Goal: Communication & Community: Answer question/provide support

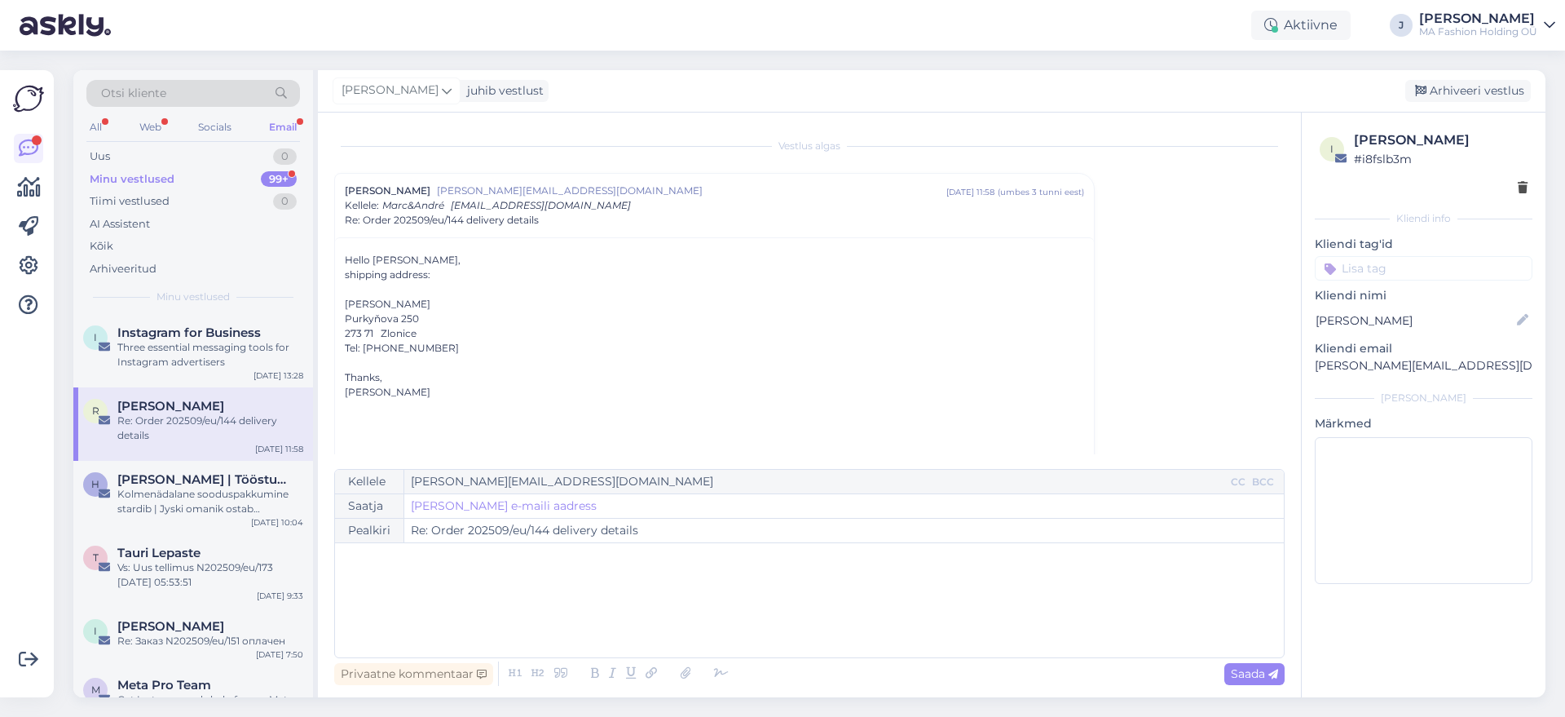
click at [143, 139] on div "All Web Socials Email" at bounding box center [193, 129] width 214 height 25
click at [143, 138] on div "All Web Socials Email" at bounding box center [193, 129] width 214 height 25
click at [142, 121] on div "Web" at bounding box center [150, 127] width 29 height 21
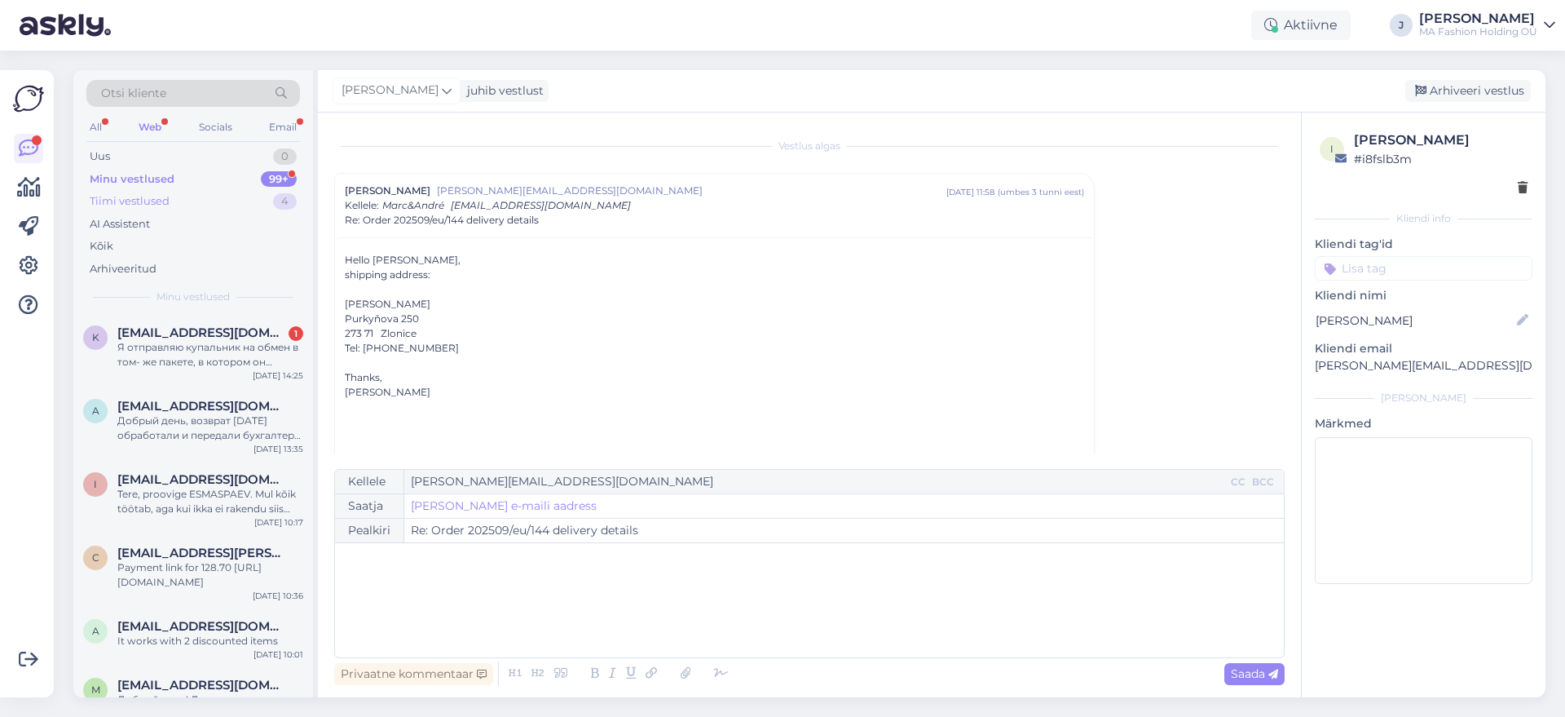
click at [194, 196] on div "Tiimi vestlused 4" at bounding box center [193, 201] width 214 height 23
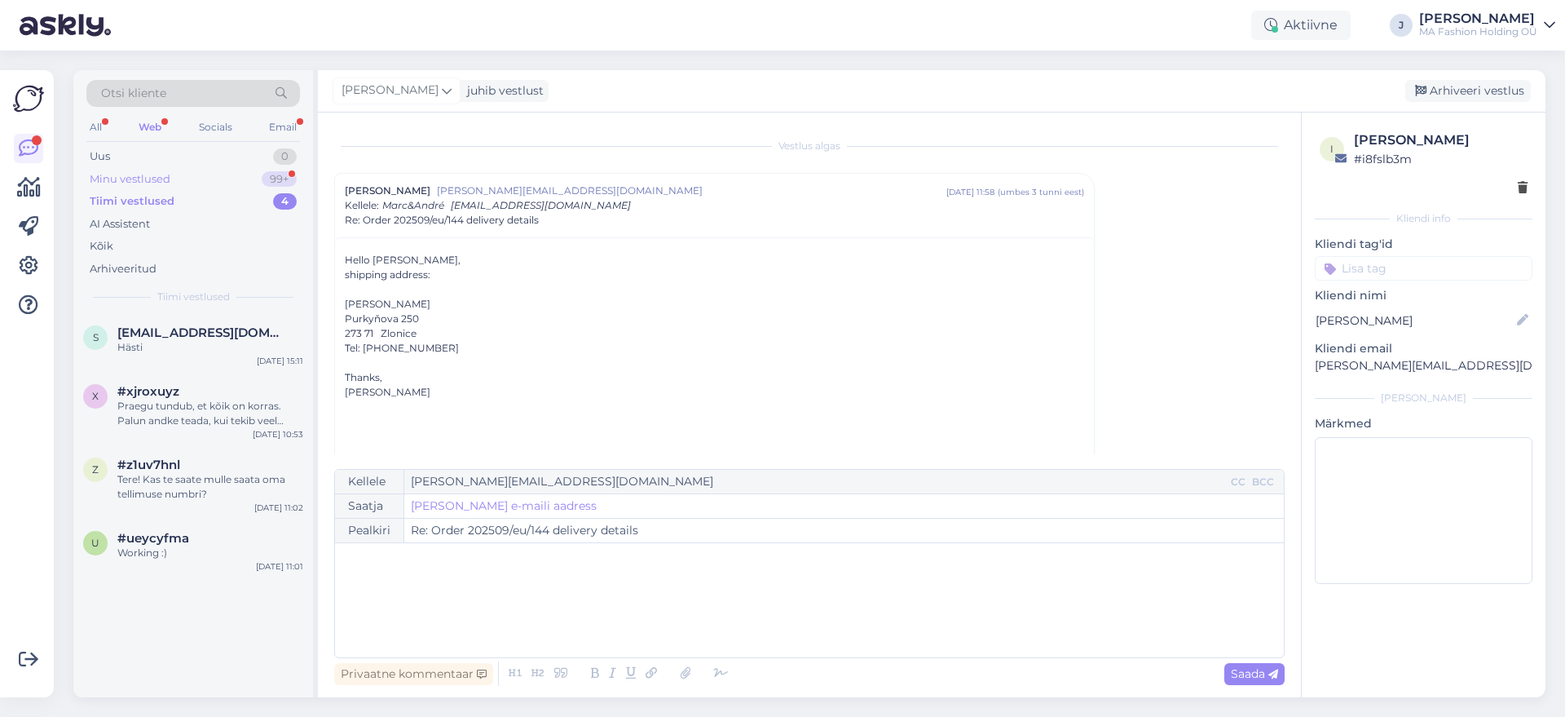
click at [214, 183] on div "Minu vestlused 99+" at bounding box center [193, 179] width 214 height 23
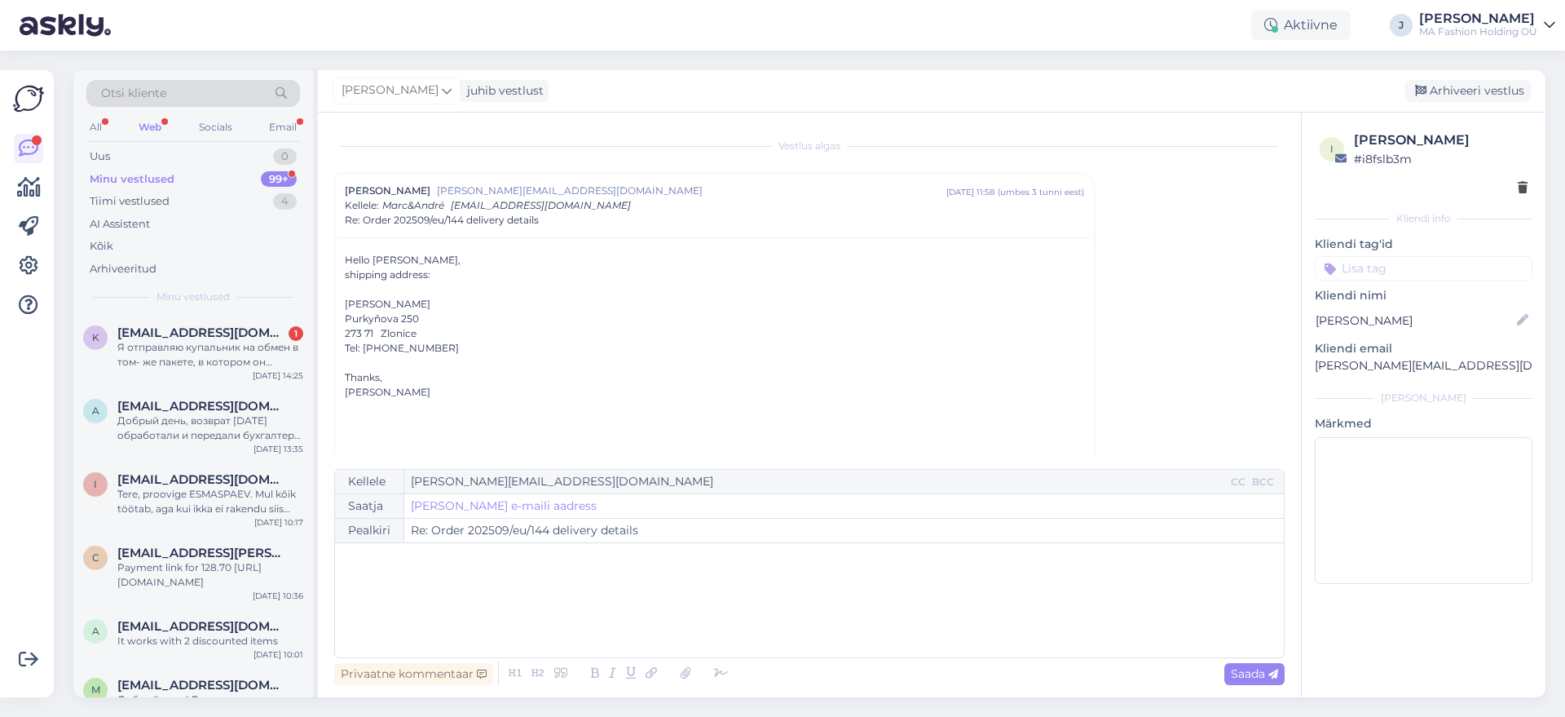
click at [217, 296] on span "Minu vestlused" at bounding box center [193, 296] width 73 height 15
click at [217, 323] on div "k [EMAIL_ADDRESS][DOMAIN_NAME] 1 Я отправляю купальник на обмен в том- же пакет…" at bounding box center [193, 350] width 240 height 73
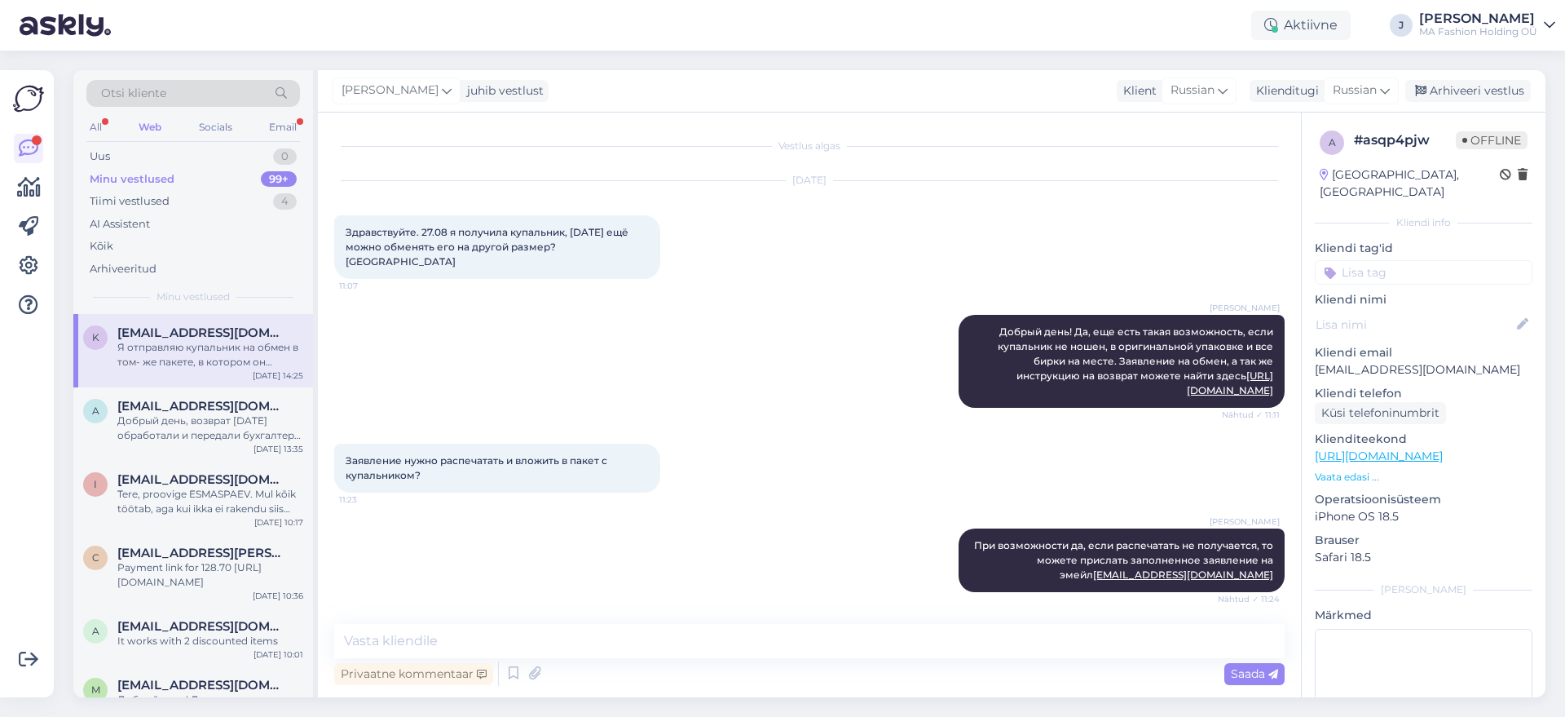
scroll to position [71, 0]
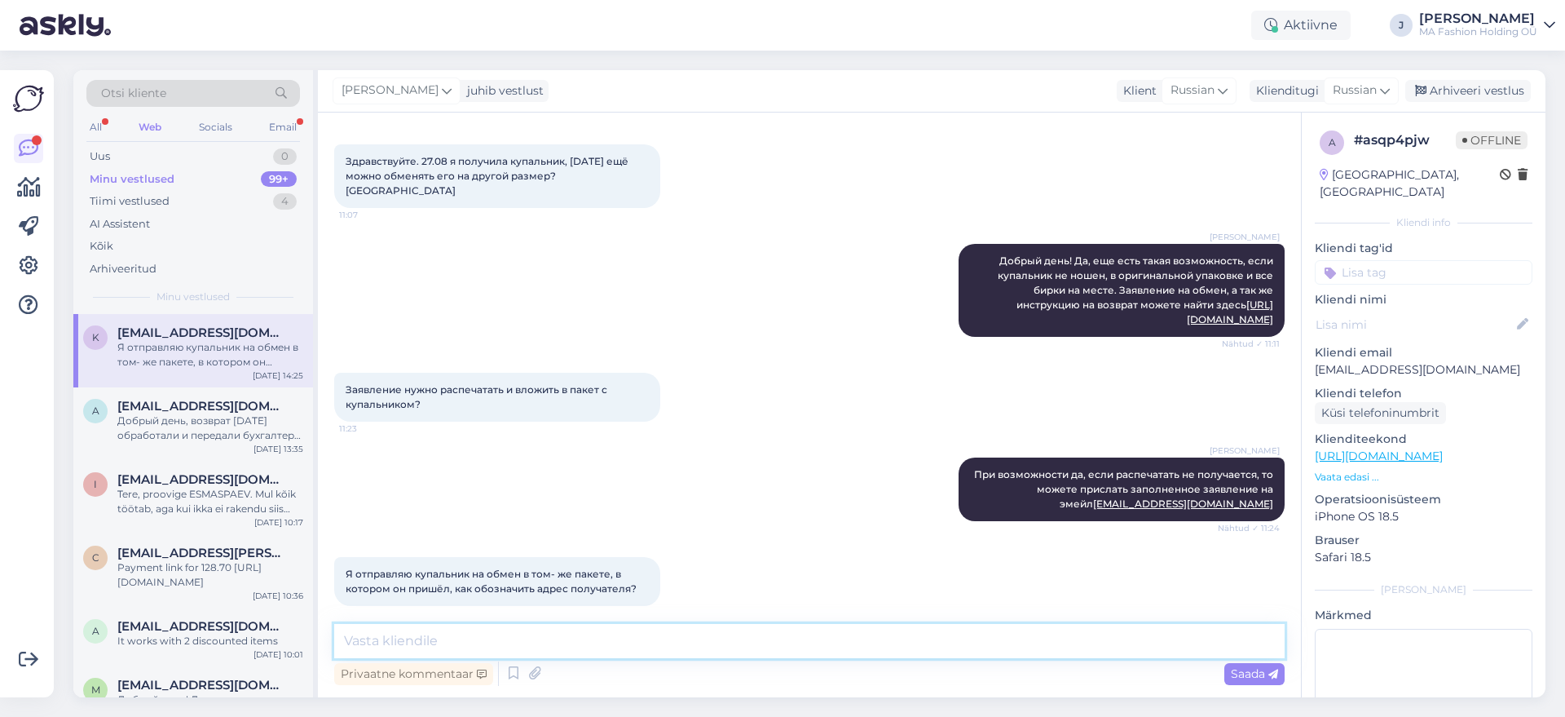
click at [640, 629] on textarea at bounding box center [809, 641] width 951 height 34
click at [704, 641] on textarea at bounding box center [809, 641] width 951 height 34
type textarea "[PERSON_NAME]"
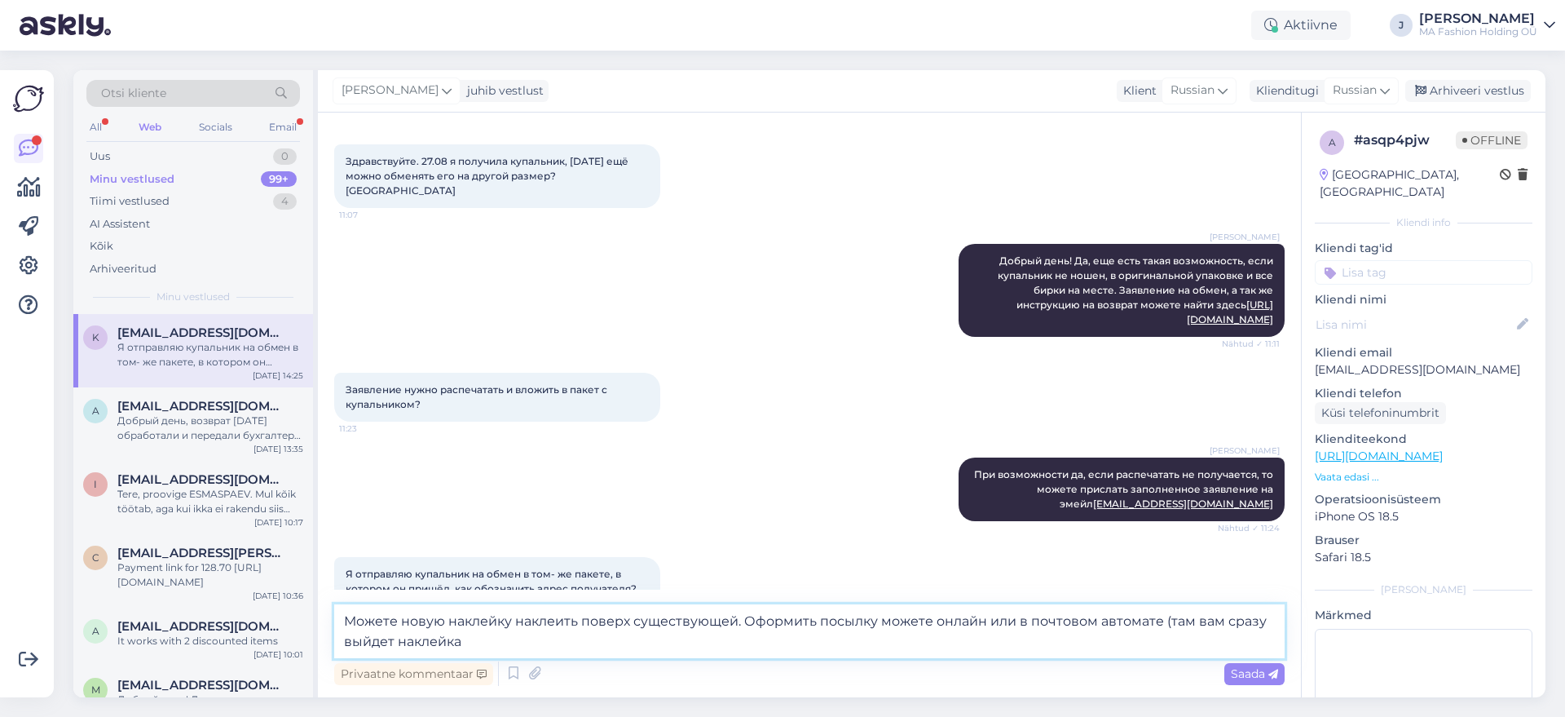
type textarea "Можете новую наклейку наклеить поверх существующей. Оформить посылку можете онл…"
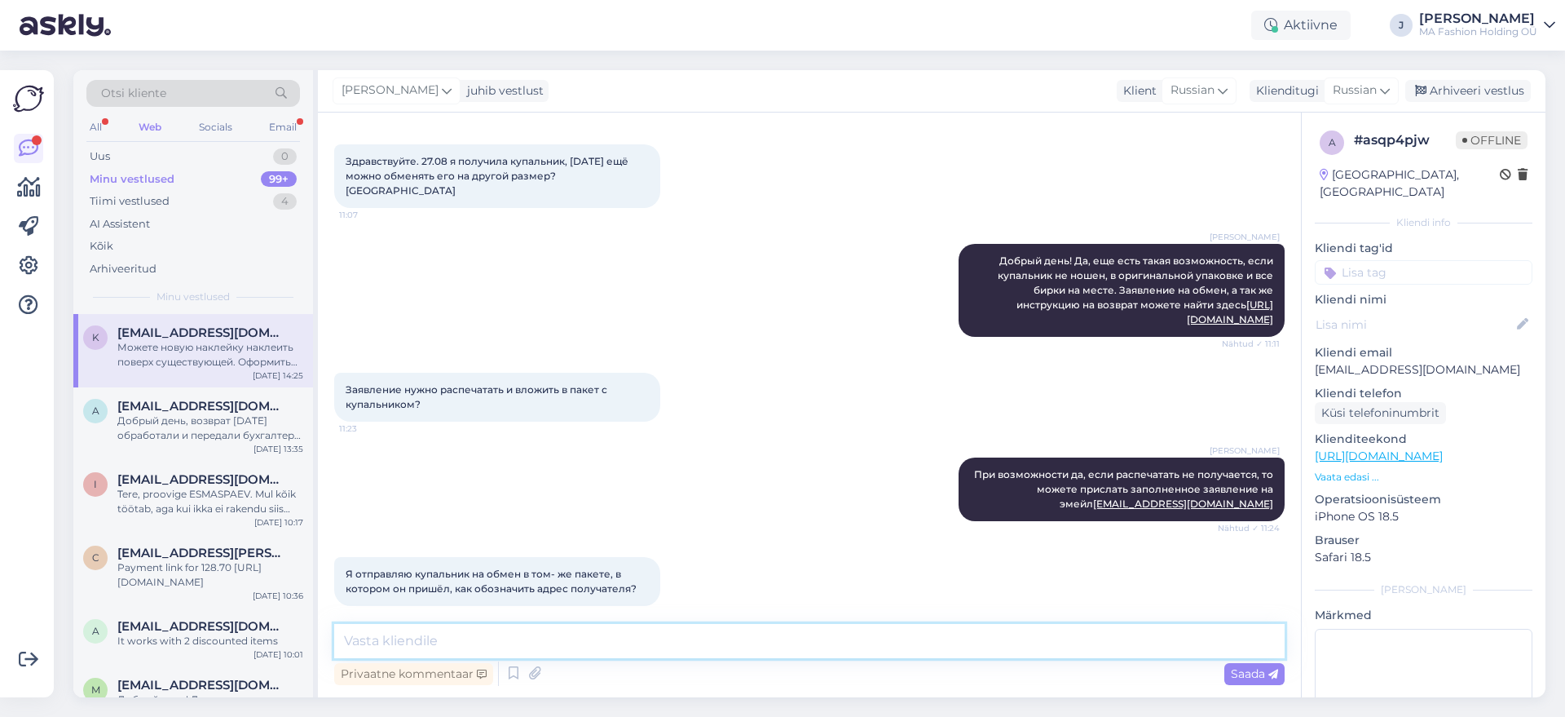
scroll to position [170, 0]
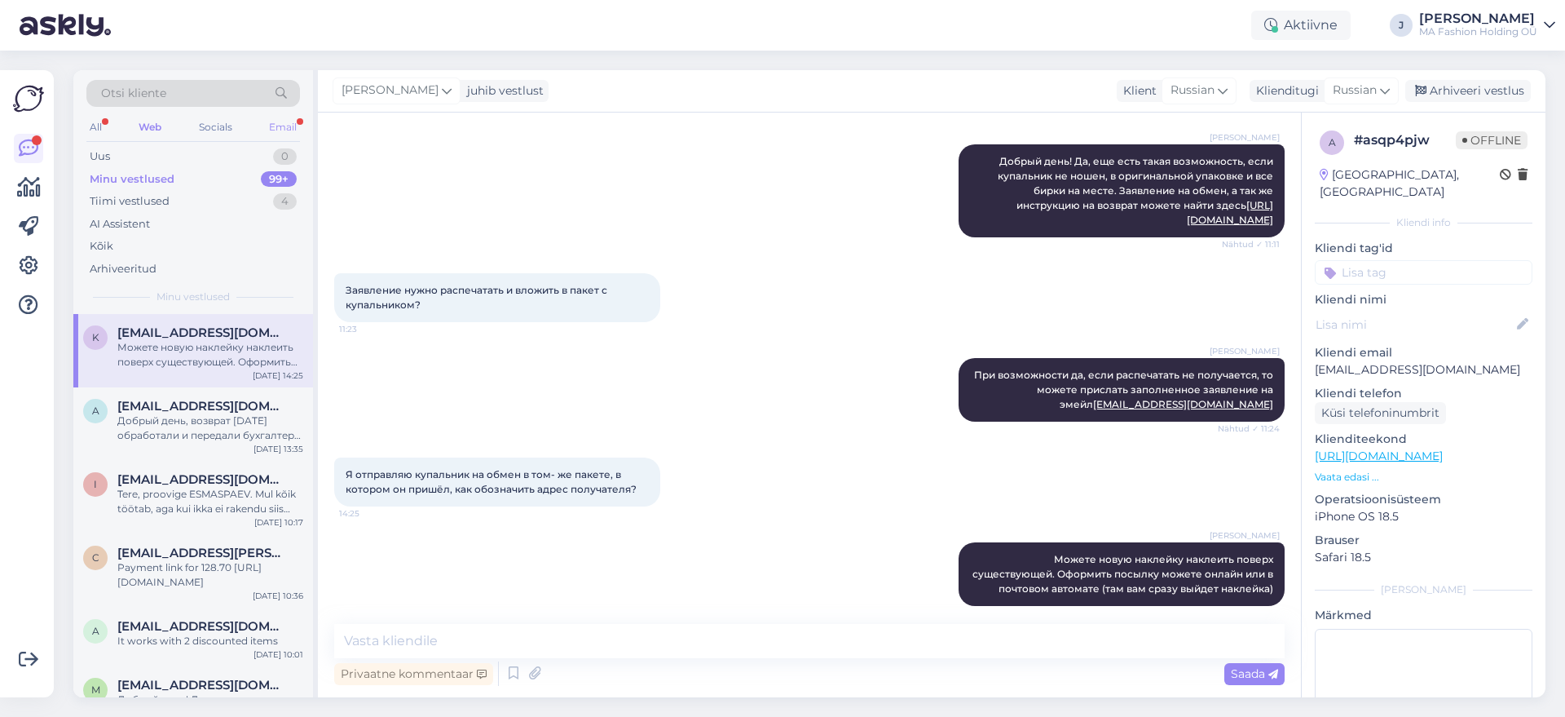
click at [279, 138] on div "All Web Socials Email" at bounding box center [193, 129] width 214 height 25
click at [278, 123] on div "Email" at bounding box center [283, 127] width 34 height 21
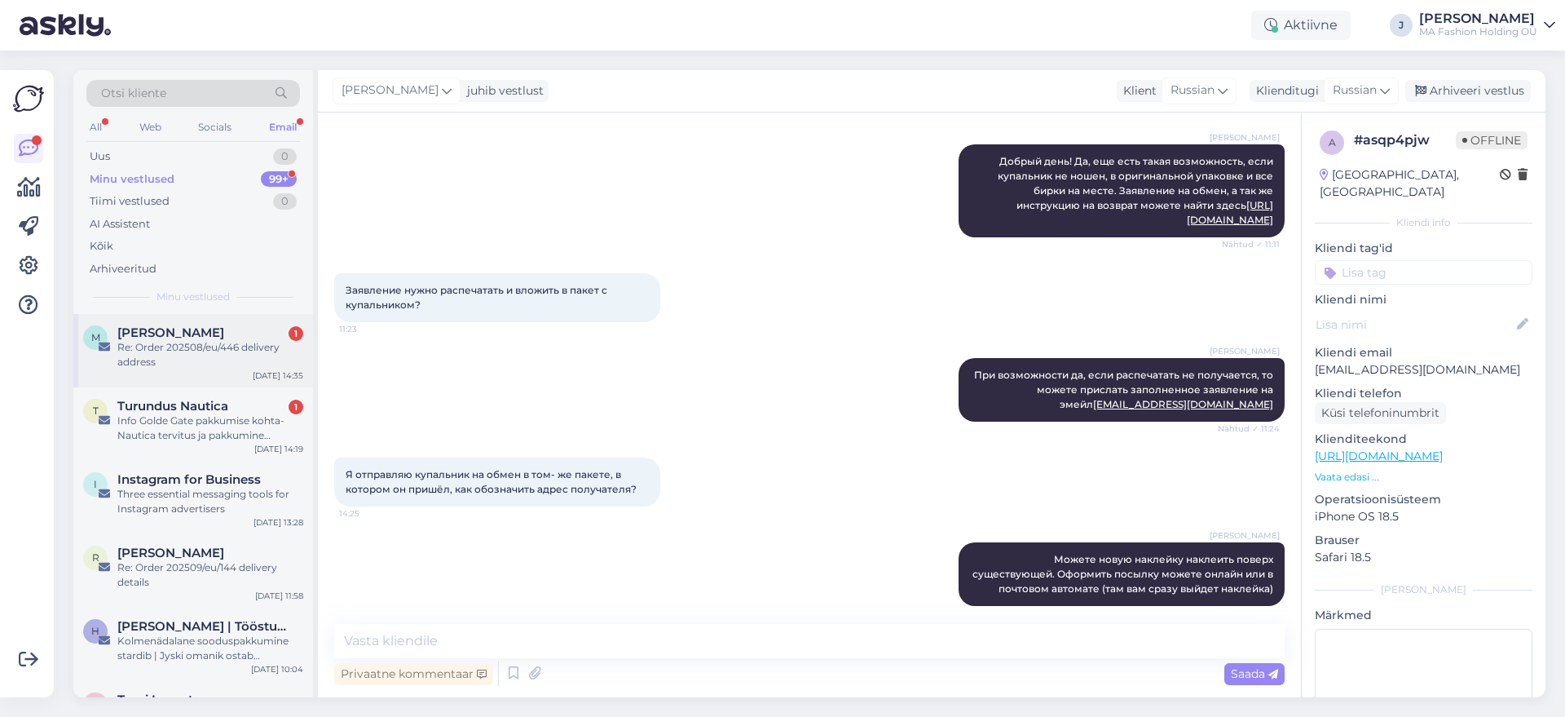
click at [209, 341] on div "Re: Order 202508/eu/446 delivery address" at bounding box center [210, 354] width 186 height 29
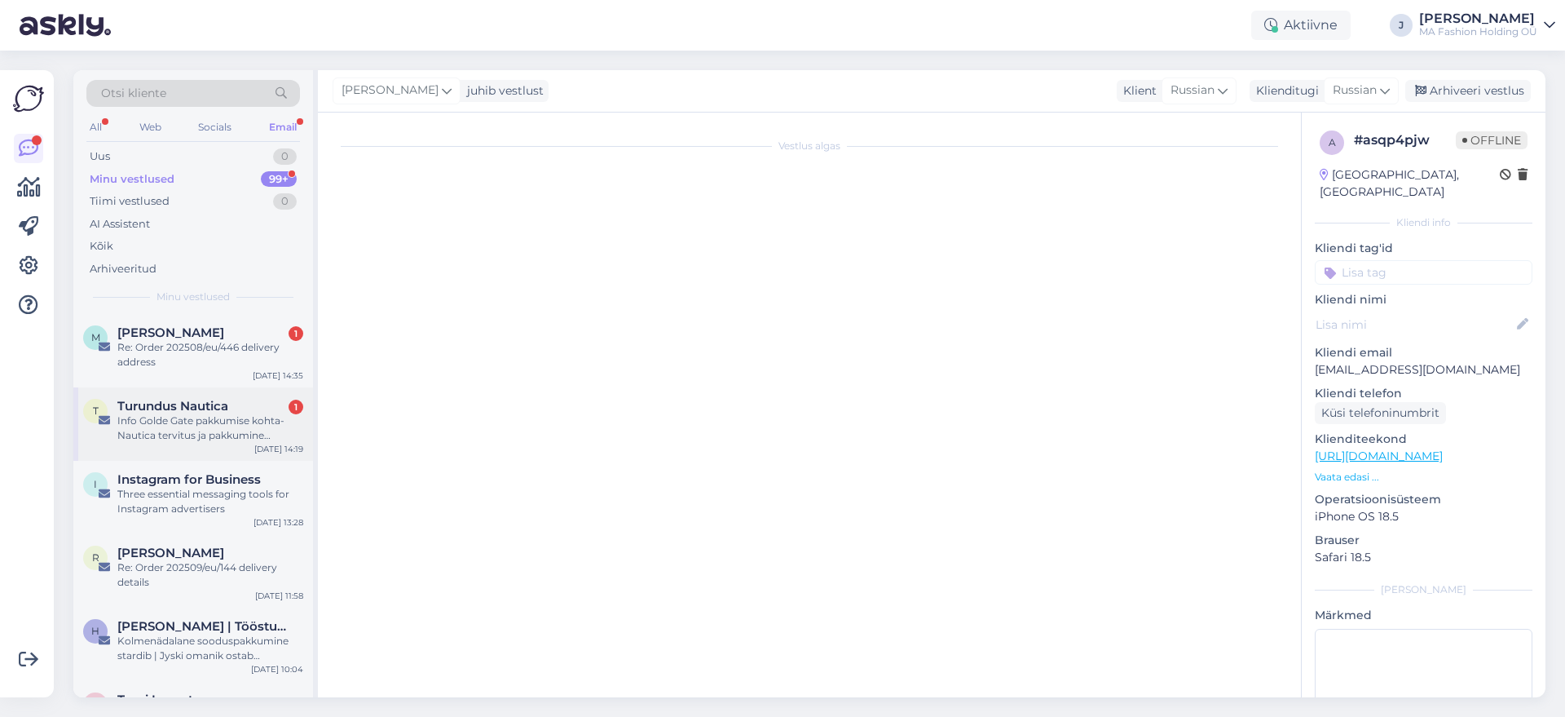
scroll to position [0, 0]
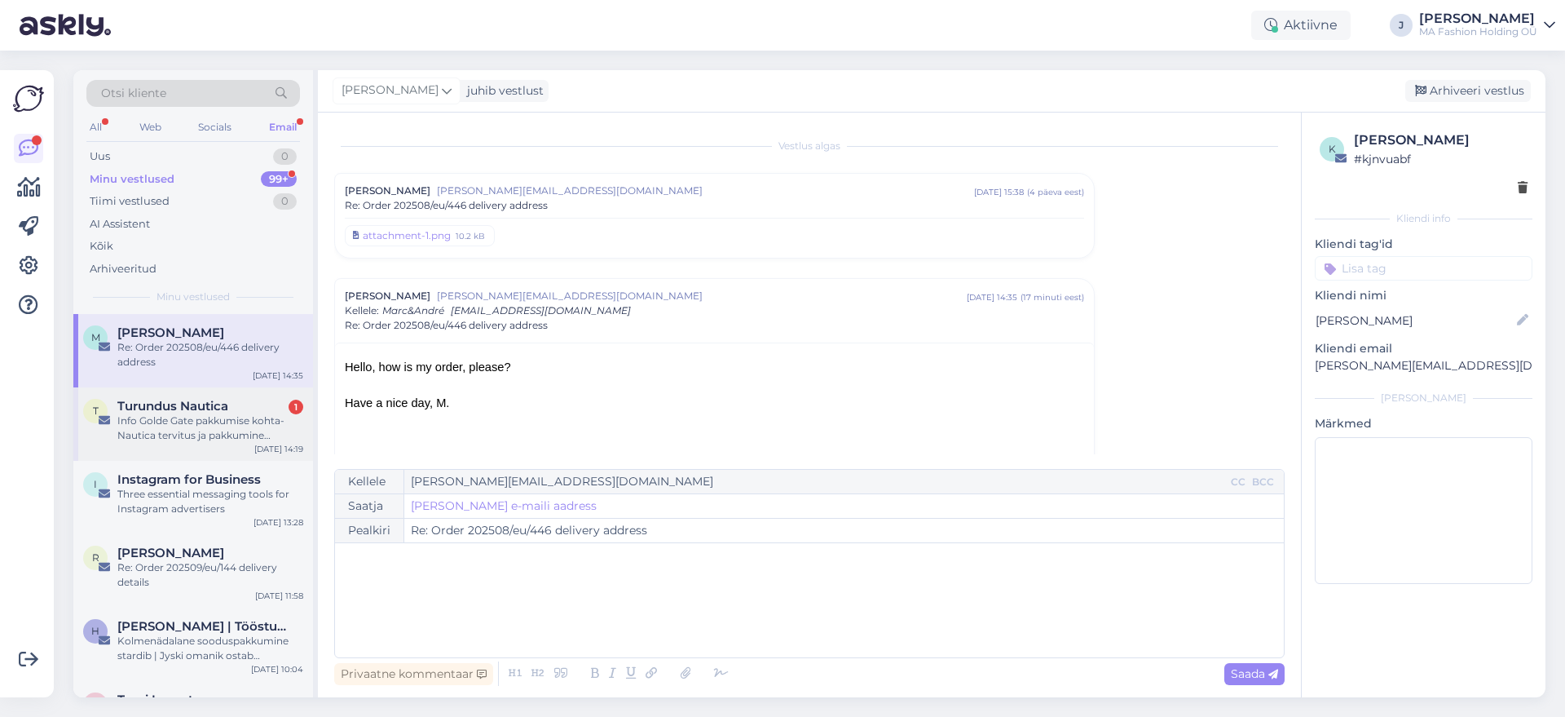
click at [216, 426] on div "Info Golde Gate pakkumise kohta-Nautica tervitus ja pakkumine naabritele" at bounding box center [210, 427] width 186 height 29
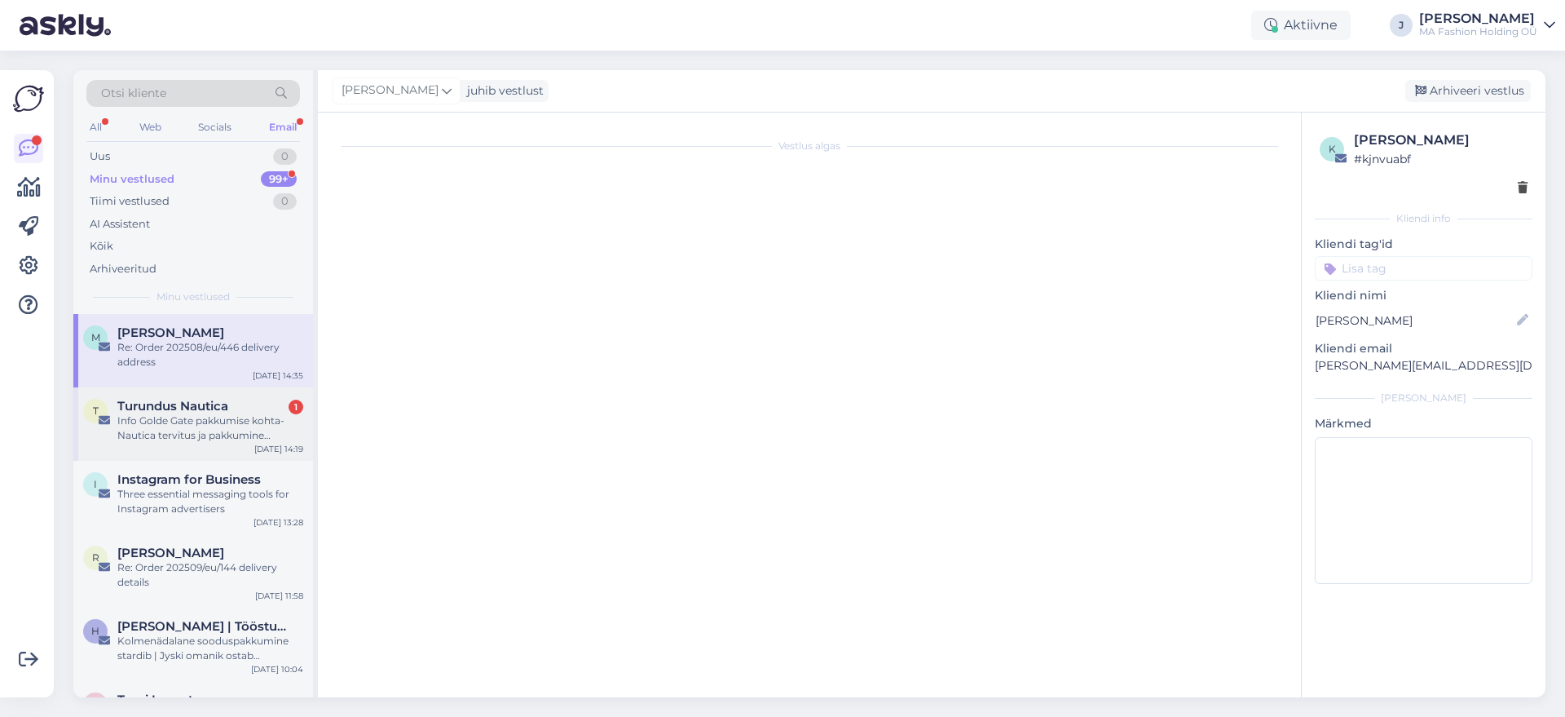
scroll to position [612, 0]
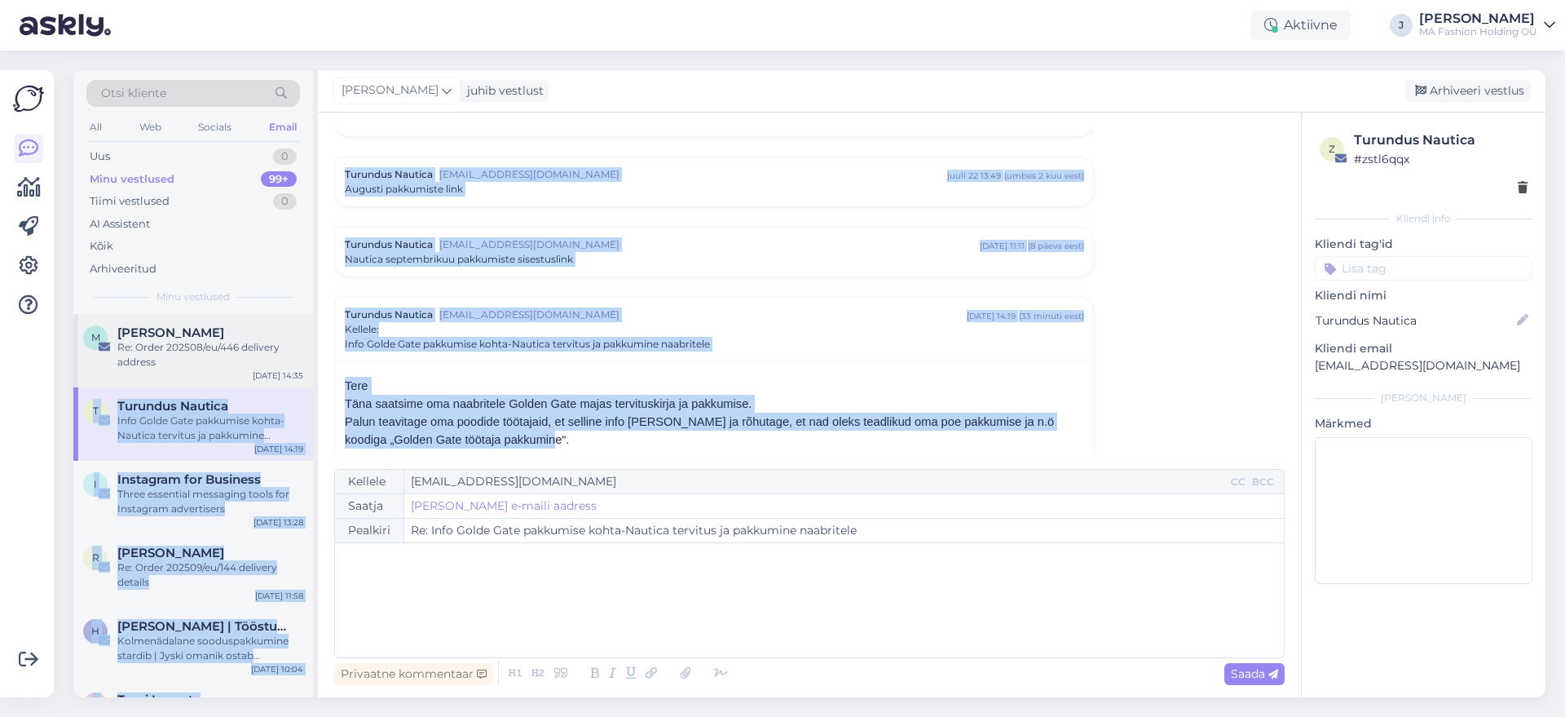
drag, startPoint x: 571, startPoint y: 436, endPoint x: 270, endPoint y: 365, distance: 309.1
click at [272, 368] on div "Otsi kliente All Web Socials Email Uus 0 Minu vestlused 99+ Tiimi vestlused 0 A…" at bounding box center [809, 383] width 1472 height 627
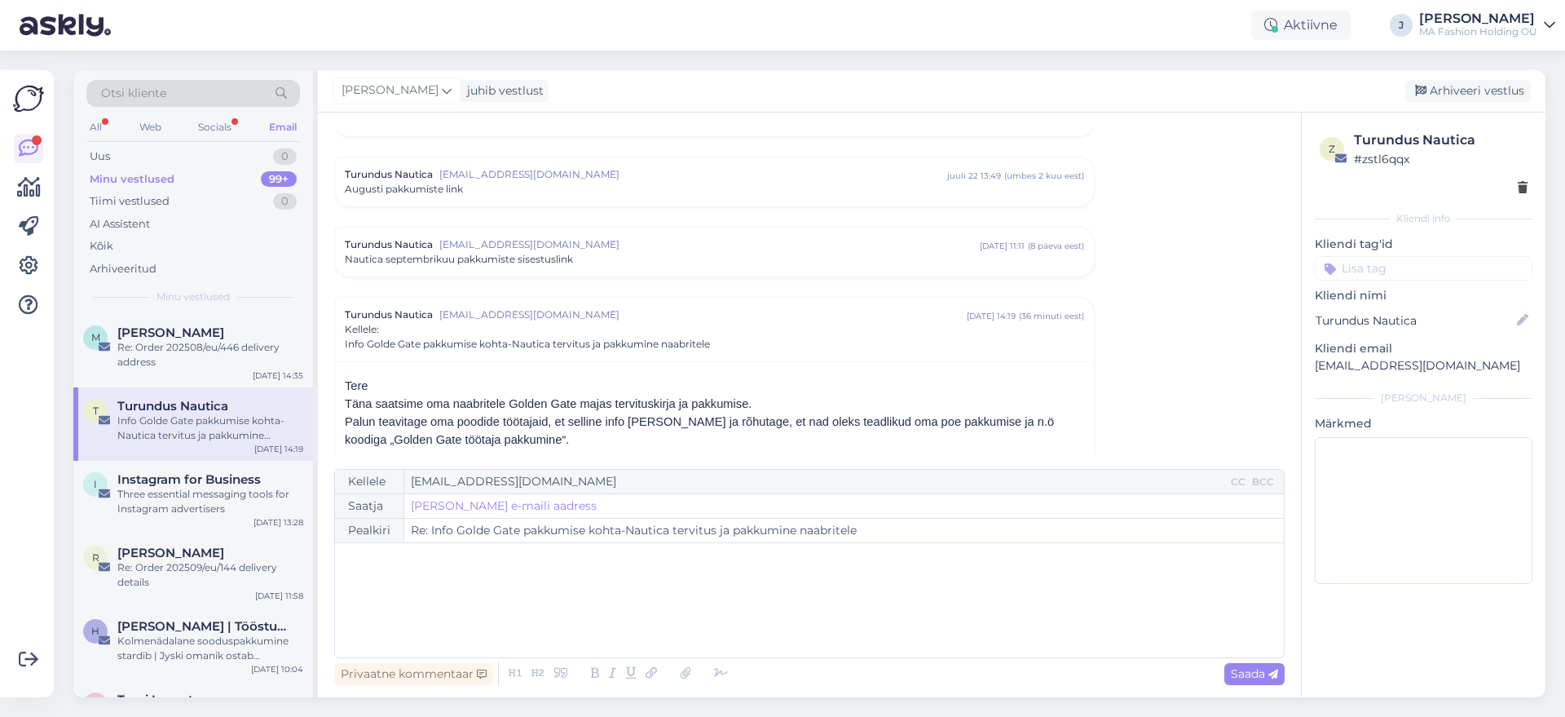
click at [227, 111] on div "Otsi kliente" at bounding box center [193, 98] width 214 height 37
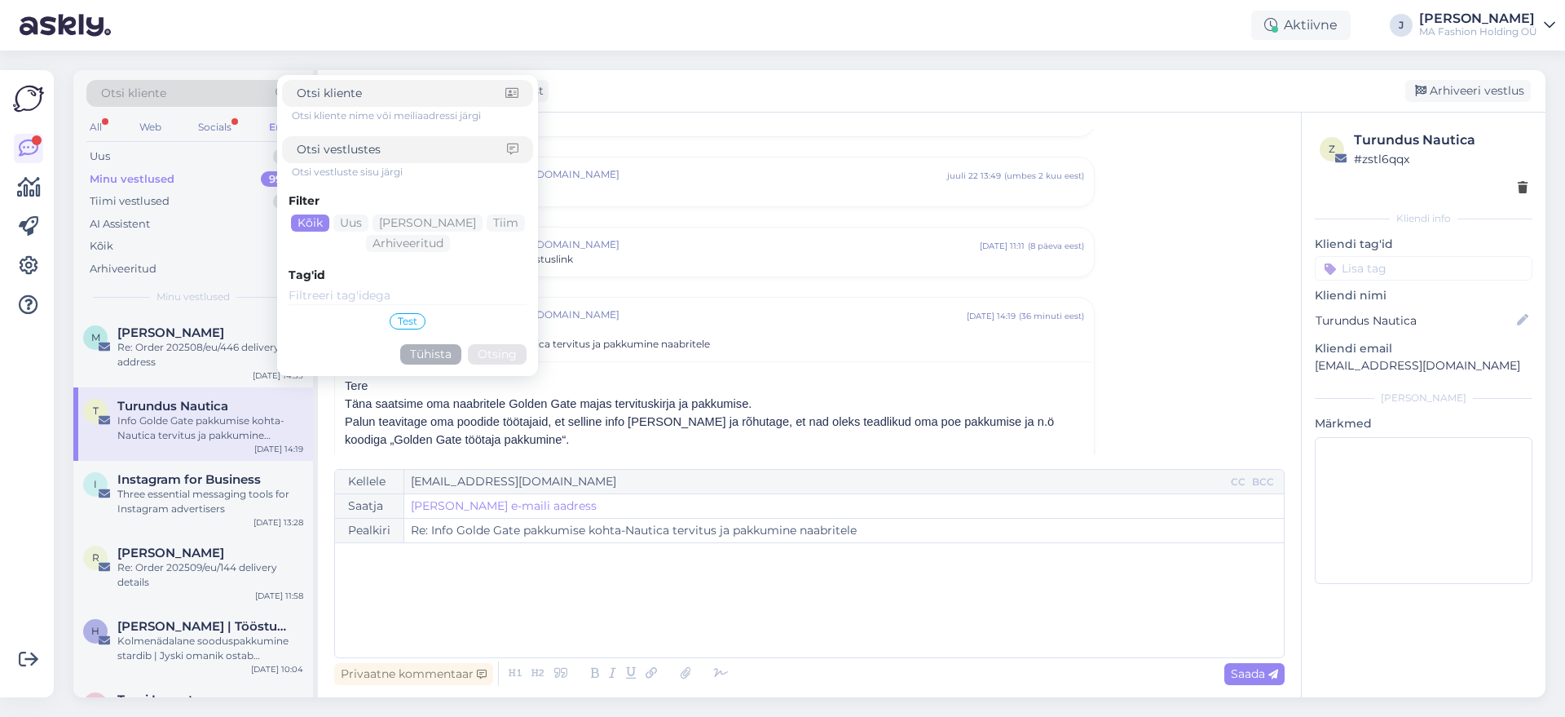
click at [227, 114] on div "Otsi kliente Otsi kliente nime või meiliaadressi järgi Otsi vestluste sisu järg…" at bounding box center [193, 98] width 214 height 37
click at [227, 122] on div "Socials" at bounding box center [215, 127] width 40 height 21
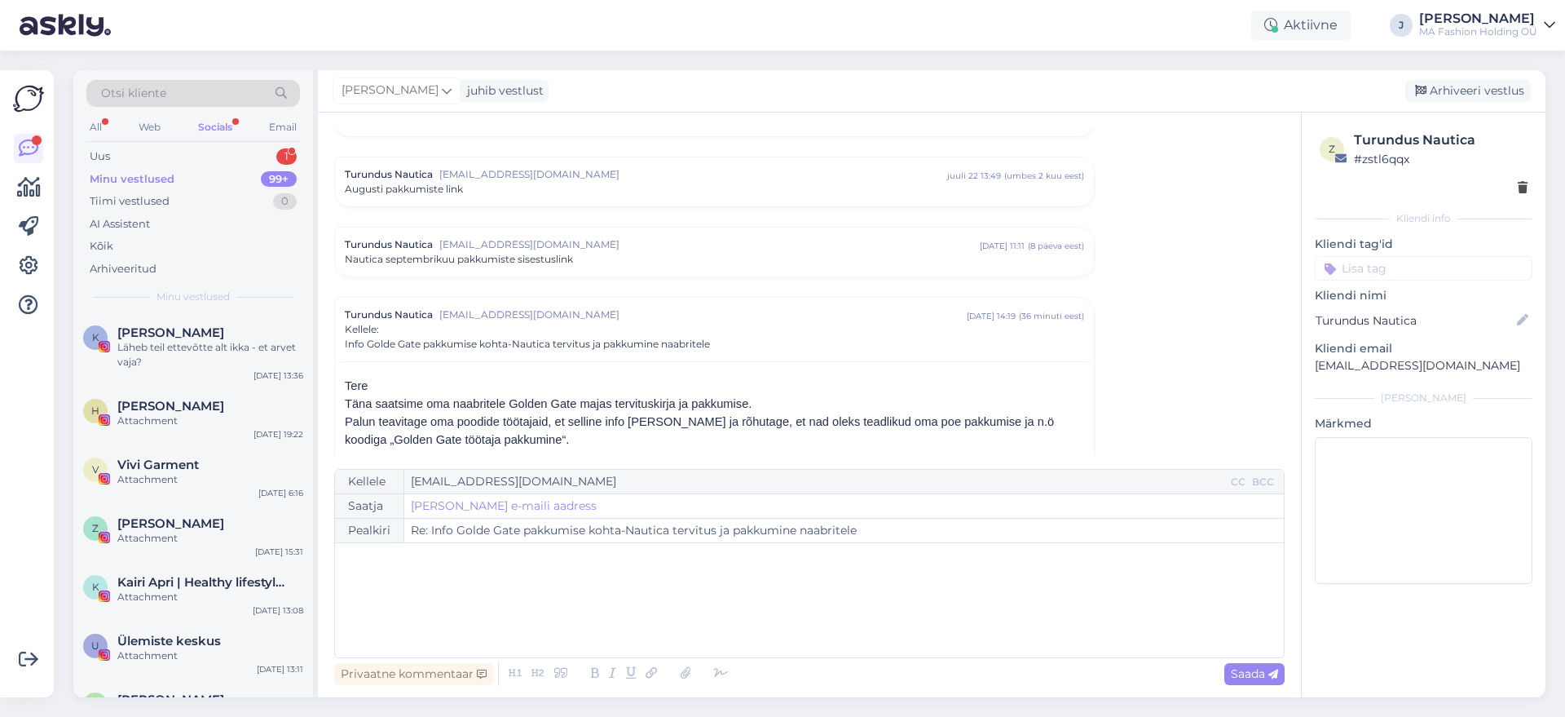
click at [217, 176] on div "Minu vestlused 99+" at bounding box center [193, 179] width 214 height 23
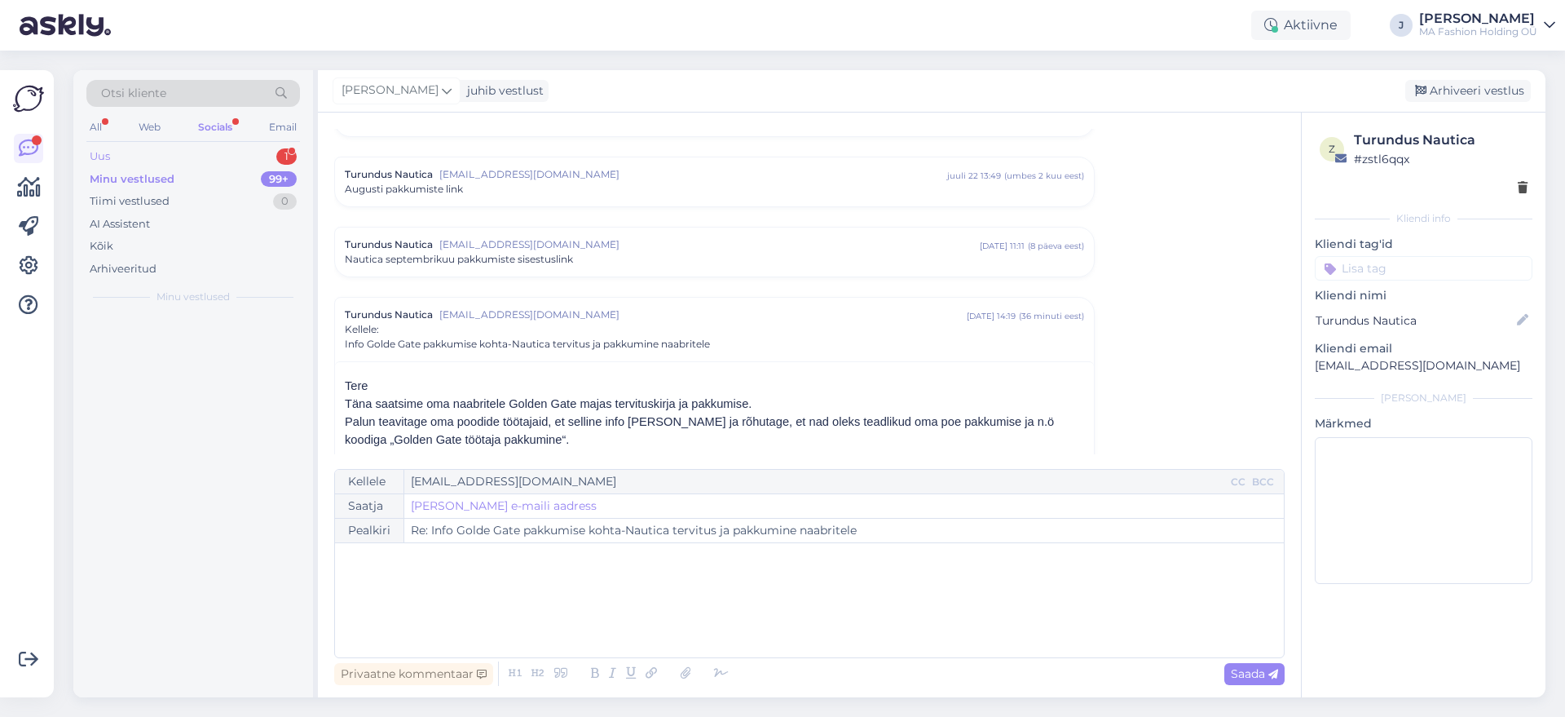
click at [217, 163] on div "Uus 1" at bounding box center [193, 156] width 214 height 23
click at [213, 431] on div "J [PERSON_NAME] 1 hello [DATE] 14:55" at bounding box center [193, 505] width 240 height 383
click at [215, 370] on div "J [PERSON_NAME] 1 hello [DATE] 14:55" at bounding box center [193, 343] width 240 height 59
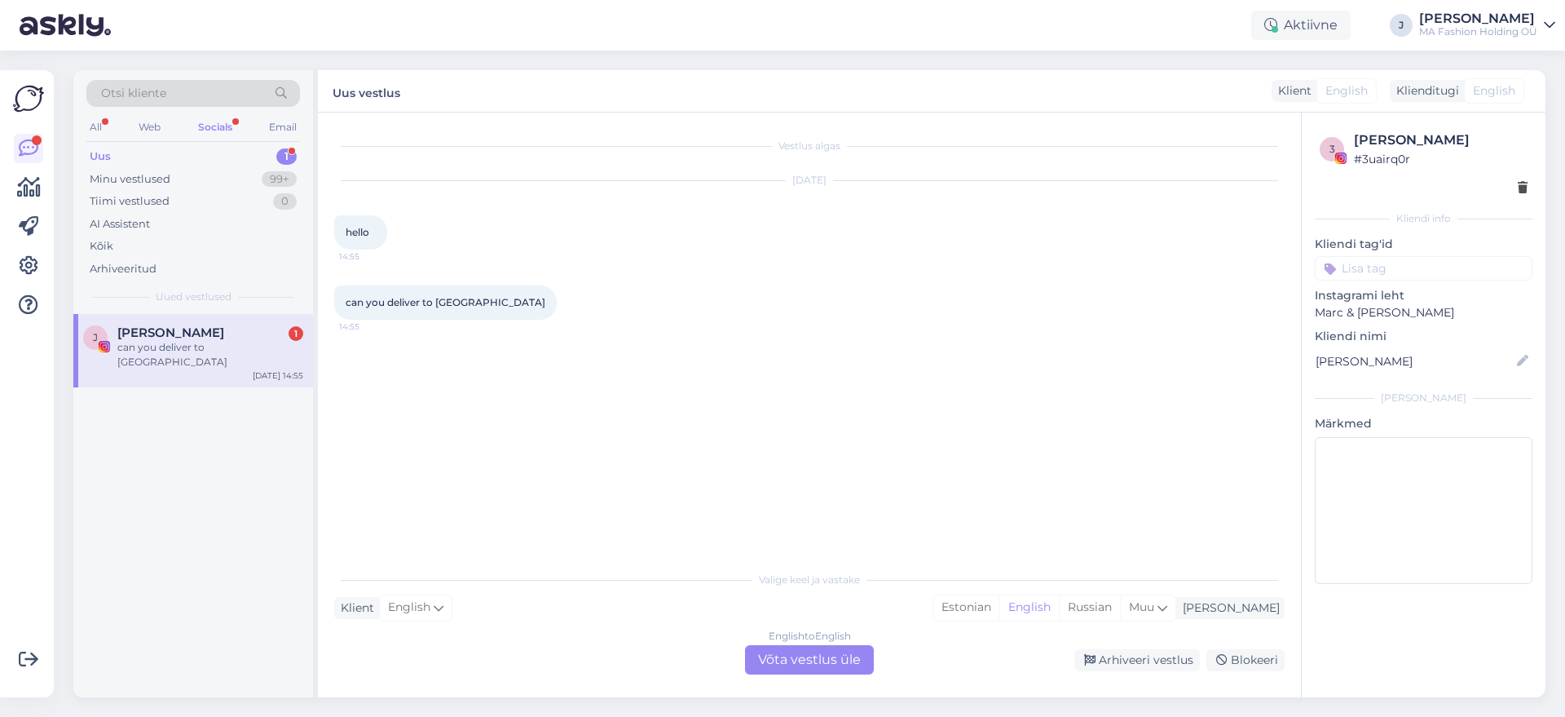
click at [241, 513] on div "J [PERSON_NAME] 1 can you deliver to [GEOGRAPHIC_DATA] [DATE] 14:55" at bounding box center [193, 505] width 240 height 383
click at [164, 117] on div "All Web Socials Email" at bounding box center [193, 129] width 214 height 25
click at [155, 121] on div "Web" at bounding box center [149, 127] width 29 height 21
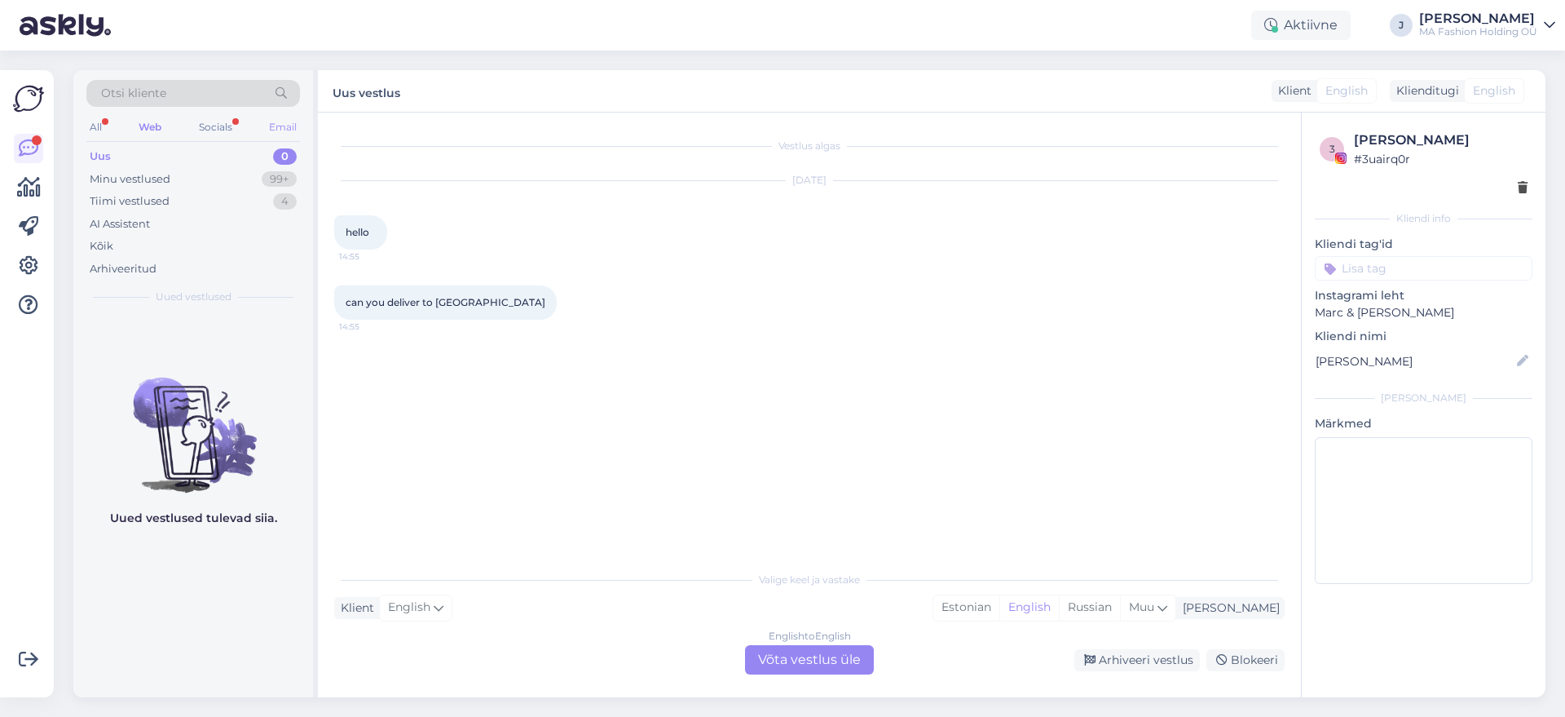
click at [278, 132] on div "Email" at bounding box center [283, 127] width 34 height 21
click at [284, 151] on div "0" at bounding box center [285, 156] width 24 height 16
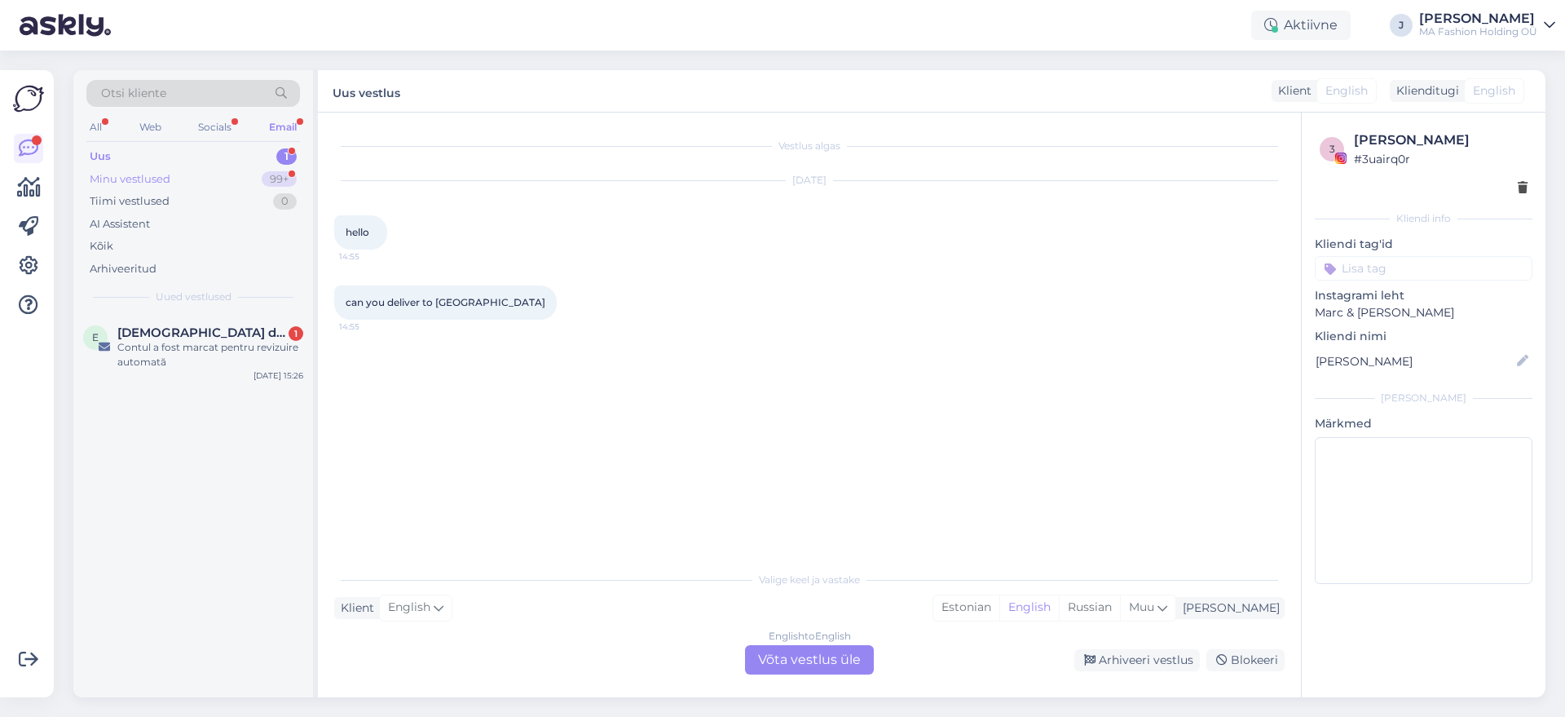
click at [280, 178] on div "99+" at bounding box center [279, 179] width 35 height 16
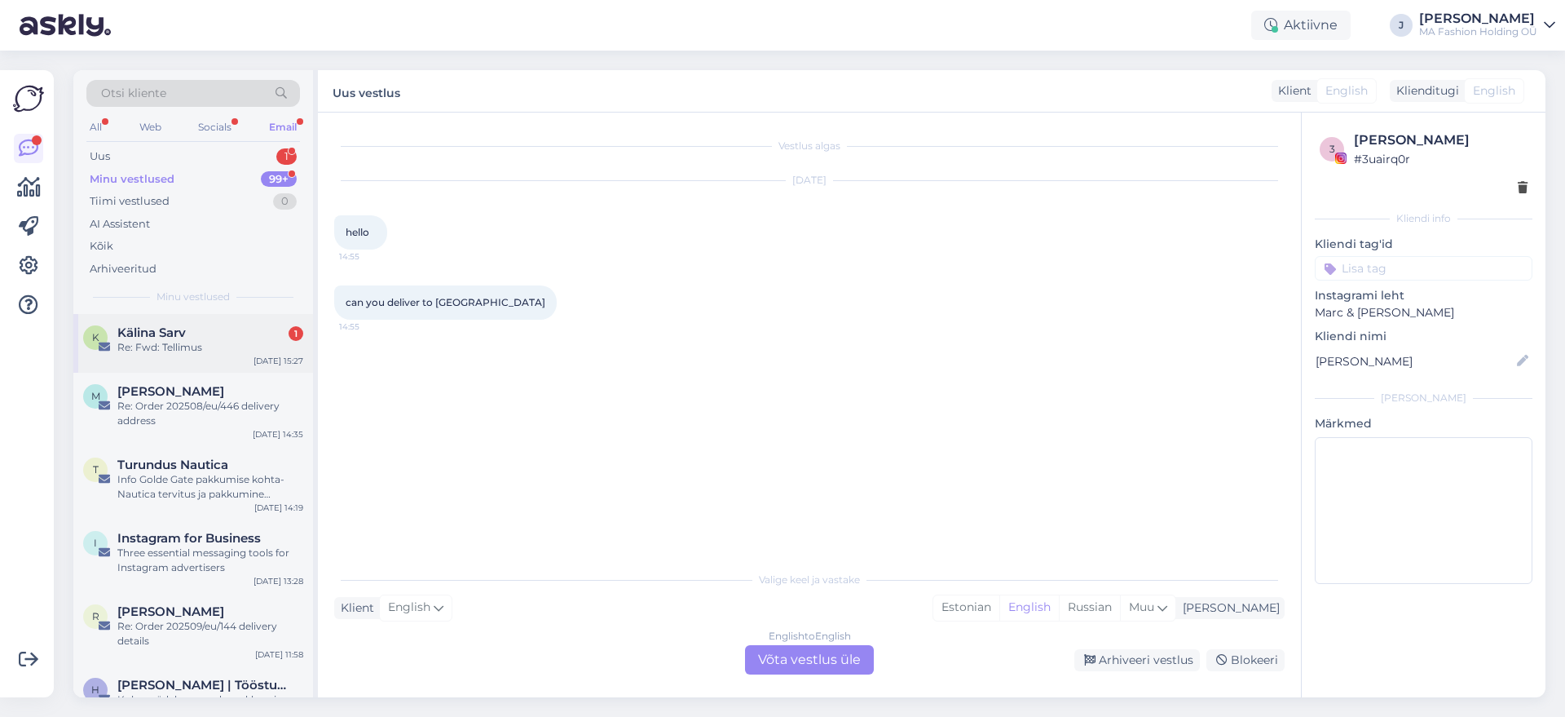
click at [223, 343] on div "Re: Fwd: Tellimus" at bounding box center [210, 347] width 186 height 15
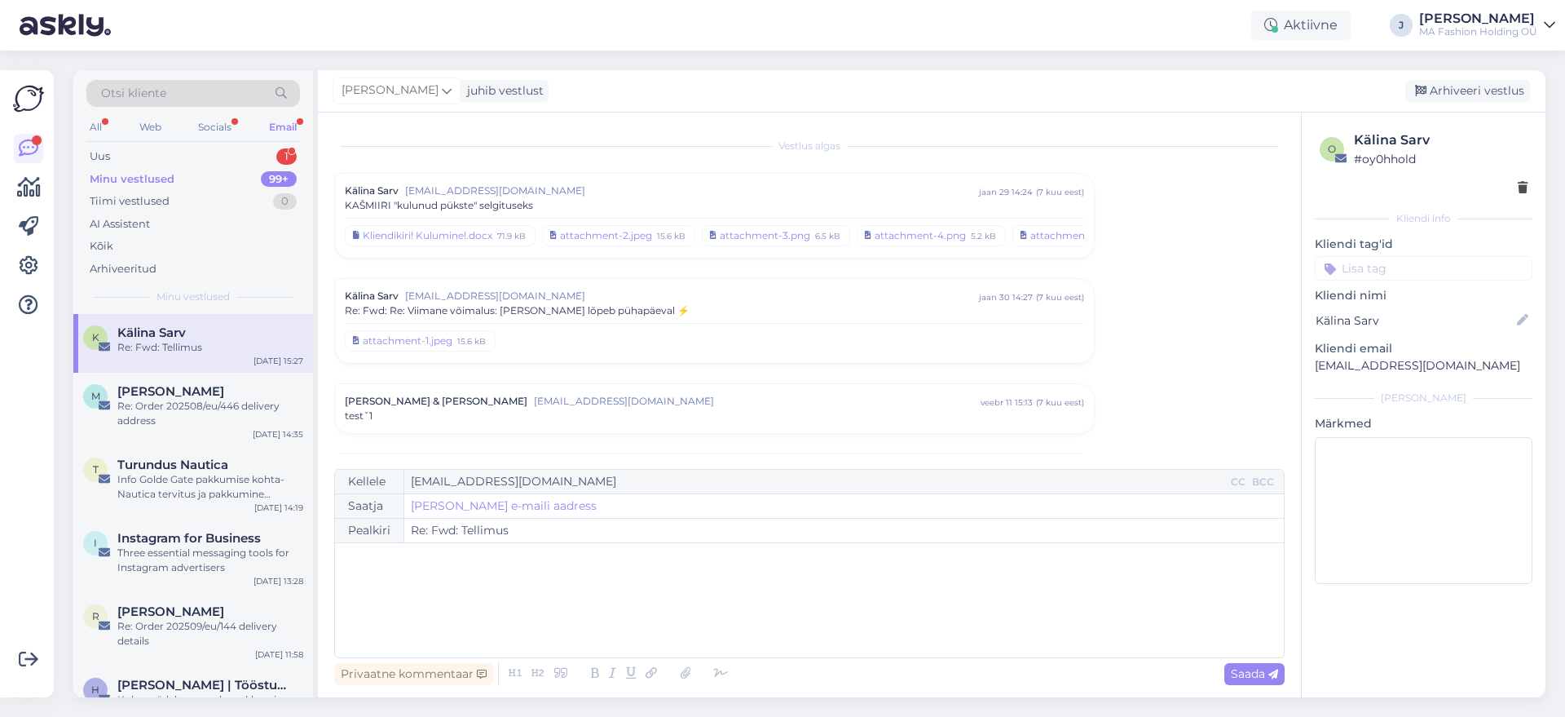
scroll to position [3206, 0]
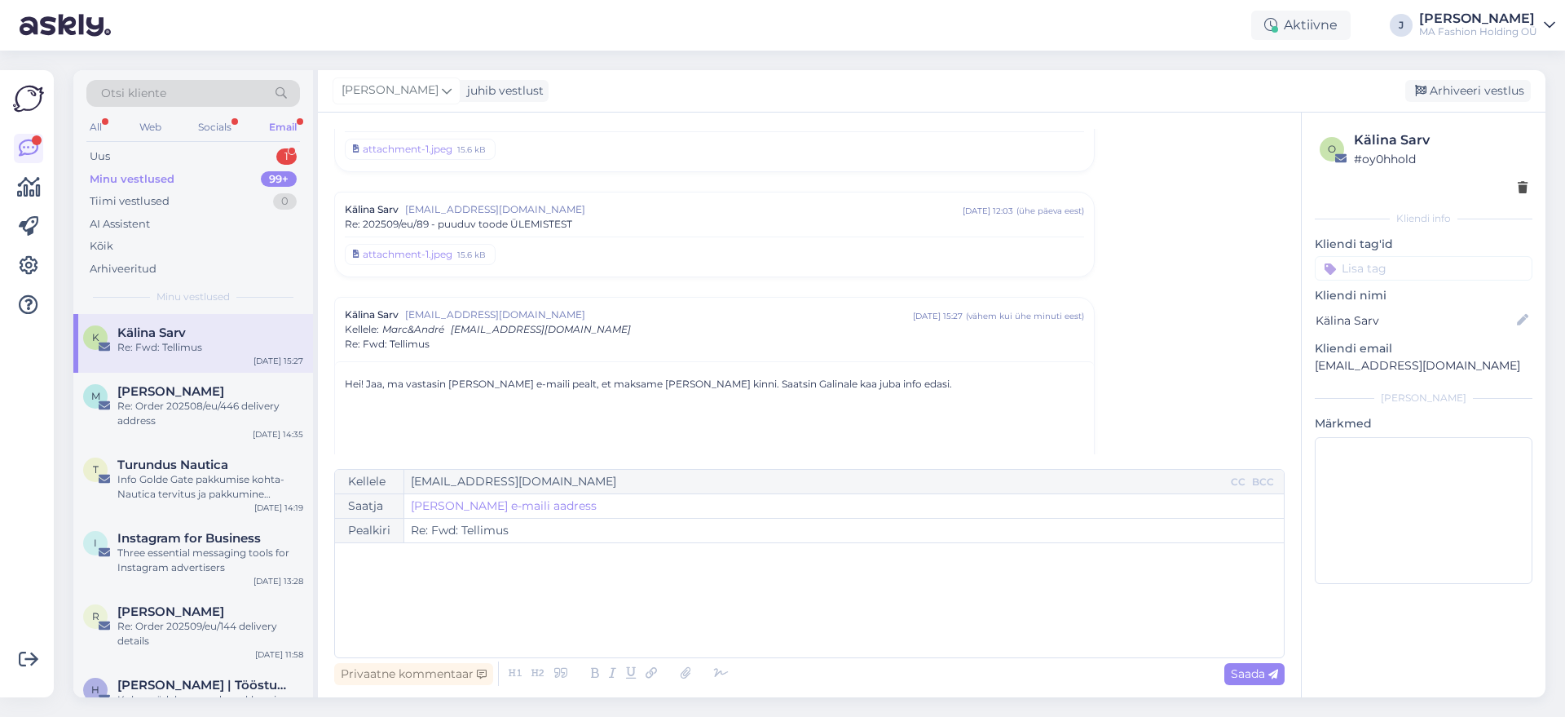
click at [739, 382] on p "Hei! Jaa, ma vastasin [PERSON_NAME] e-maili pealt, et maksame [PERSON_NAME] kin…" at bounding box center [714, 384] width 739 height 15
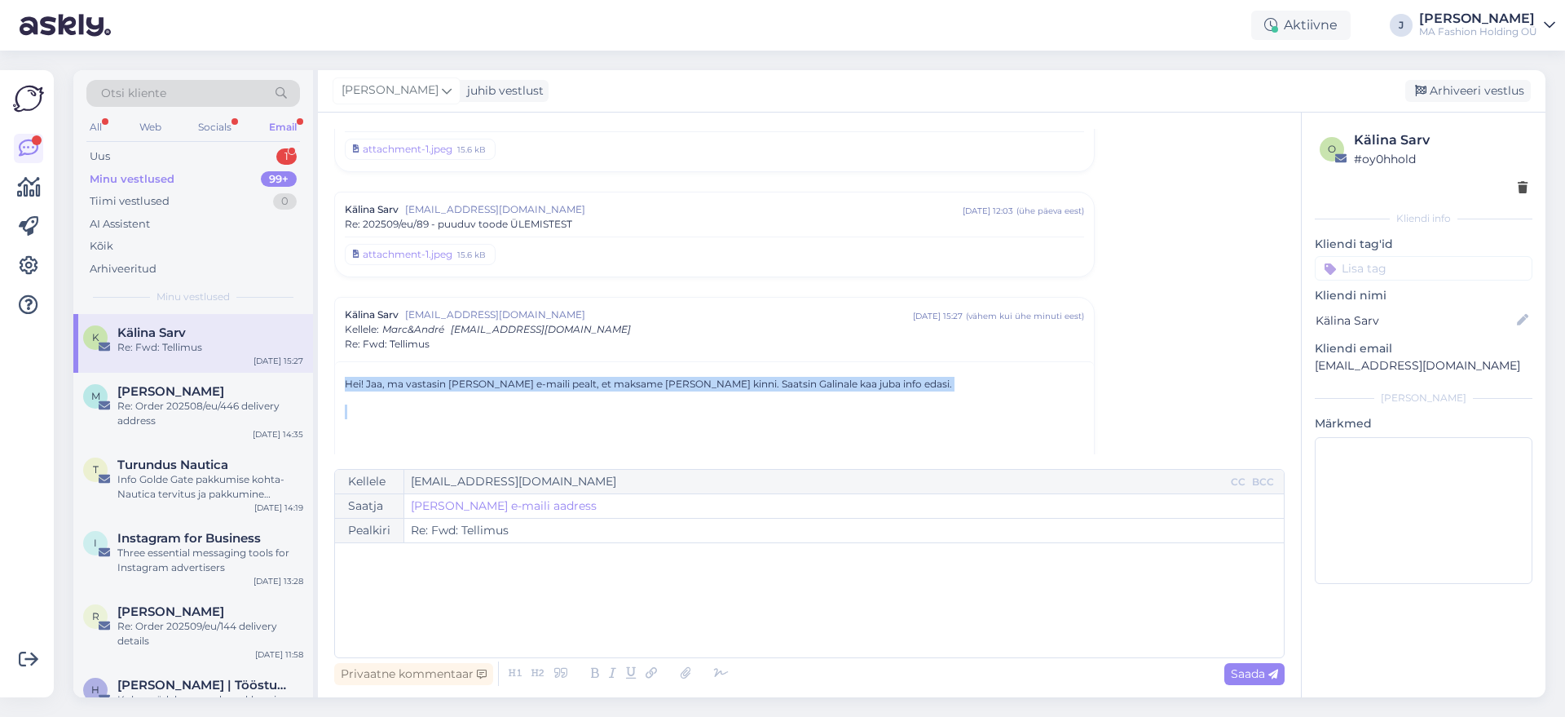
click at [739, 382] on p "Hei! Jaa, ma vastasin [PERSON_NAME] e-maili pealt, et maksame [PERSON_NAME] kin…" at bounding box center [714, 384] width 739 height 15
click at [906, 388] on p "Hei! Jaa, ma vastasin [PERSON_NAME] e-maili pealt, et maksame [PERSON_NAME] kin…" at bounding box center [714, 384] width 739 height 15
drag, startPoint x: 869, startPoint y: 386, endPoint x: 473, endPoint y: 379, distance: 396.2
click at [473, 379] on p "Hei! Jaa, ma vastasin [PERSON_NAME] e-maili pealt, et maksame [PERSON_NAME] kin…" at bounding box center [714, 384] width 739 height 15
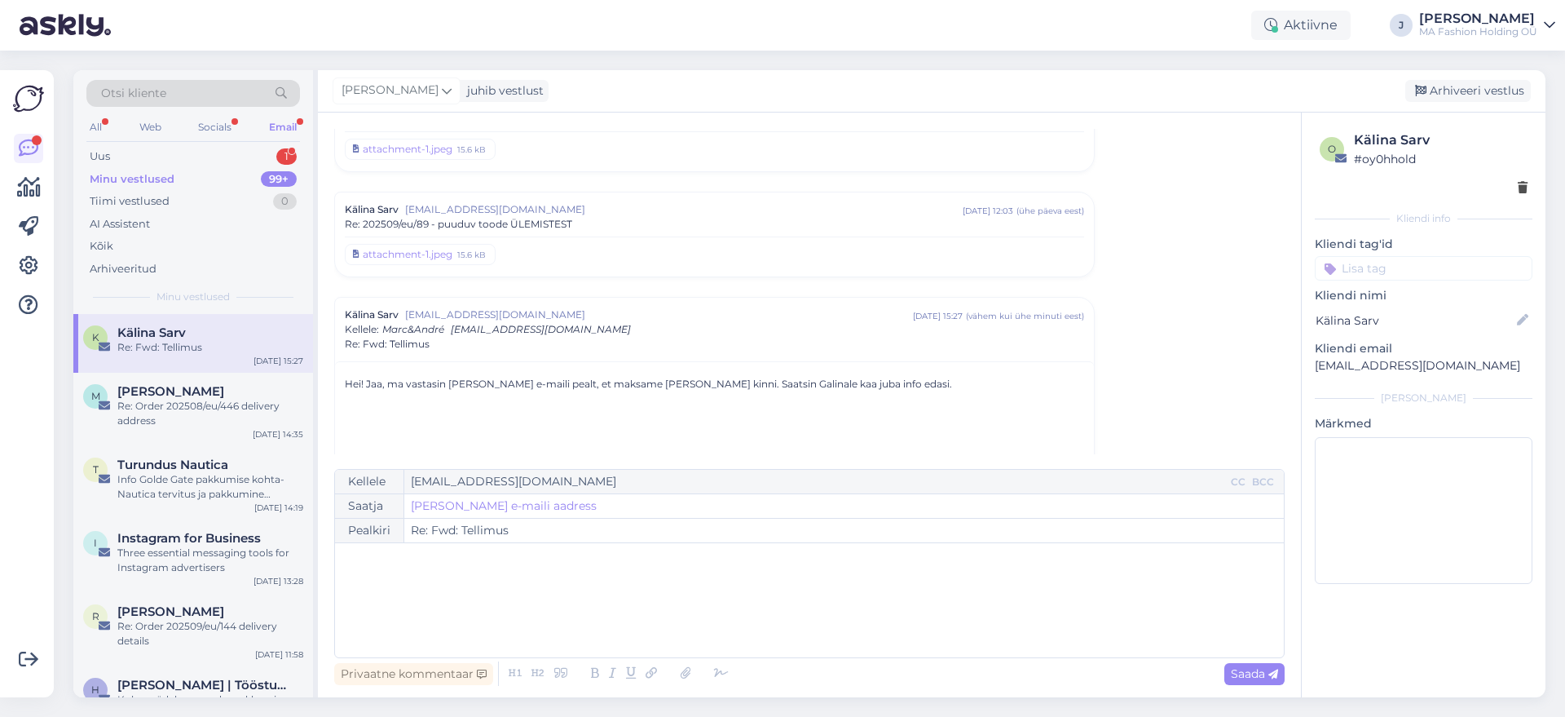
click at [684, 387] on p "Hei! Jaa, ma vastasin [PERSON_NAME] e-maili pealt, et maksame [PERSON_NAME] kin…" at bounding box center [714, 384] width 739 height 15
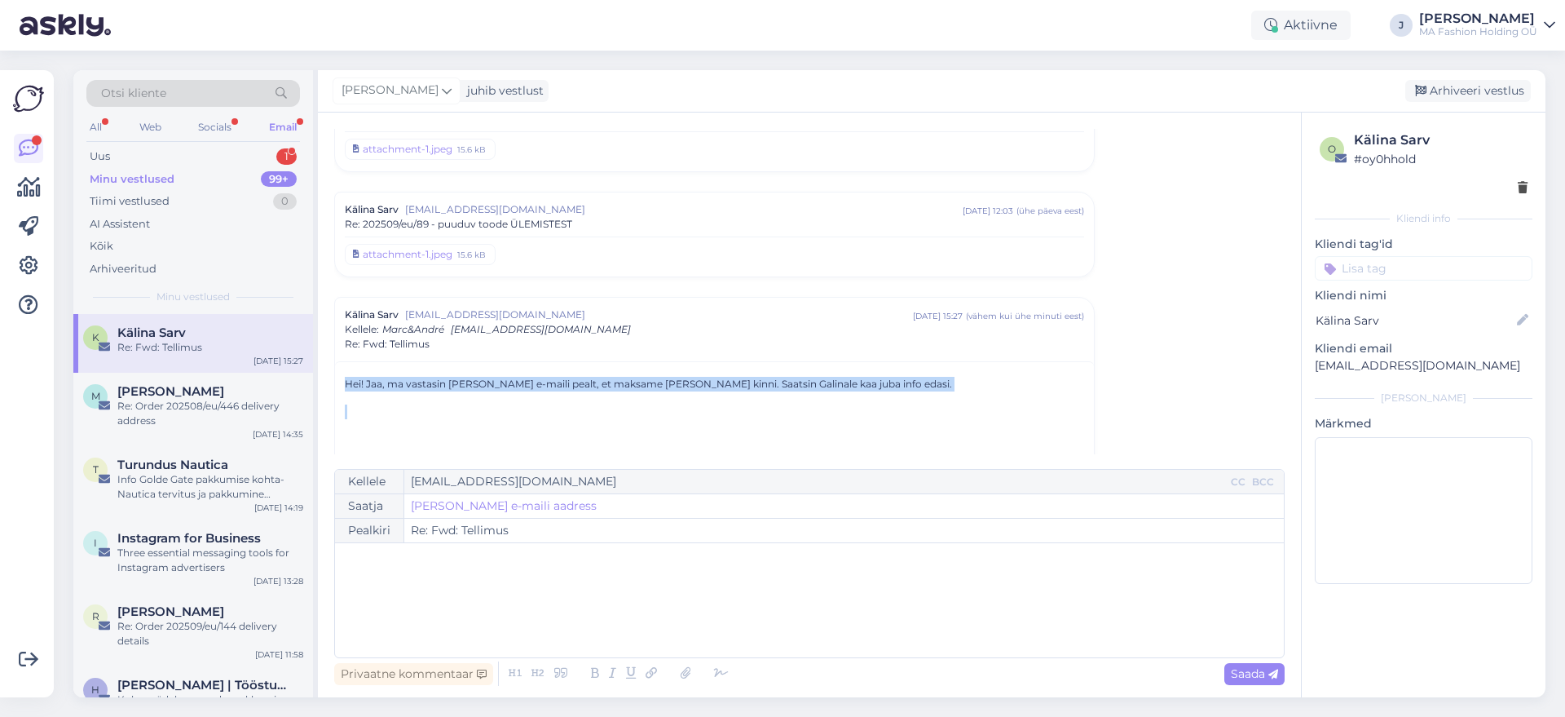
click at [684, 387] on p "Hei! Jaa, ma vastasin [PERSON_NAME] e-maili pealt, et maksame [PERSON_NAME] kin…" at bounding box center [714, 384] width 739 height 15
click at [258, 158] on div "Uus 1" at bounding box center [193, 156] width 214 height 23
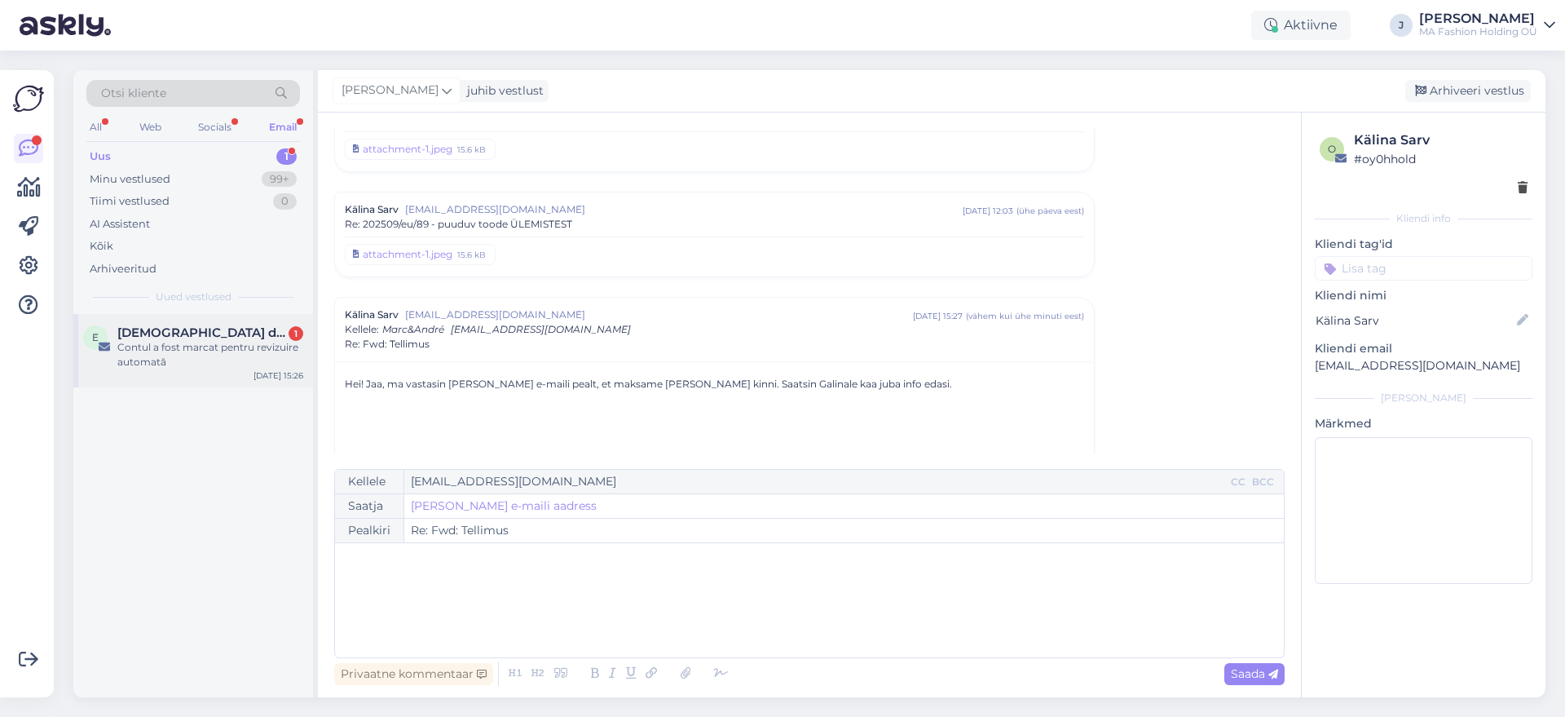
click at [225, 350] on div "Contul a fost marcat pentru revizuire automată" at bounding box center [210, 354] width 186 height 29
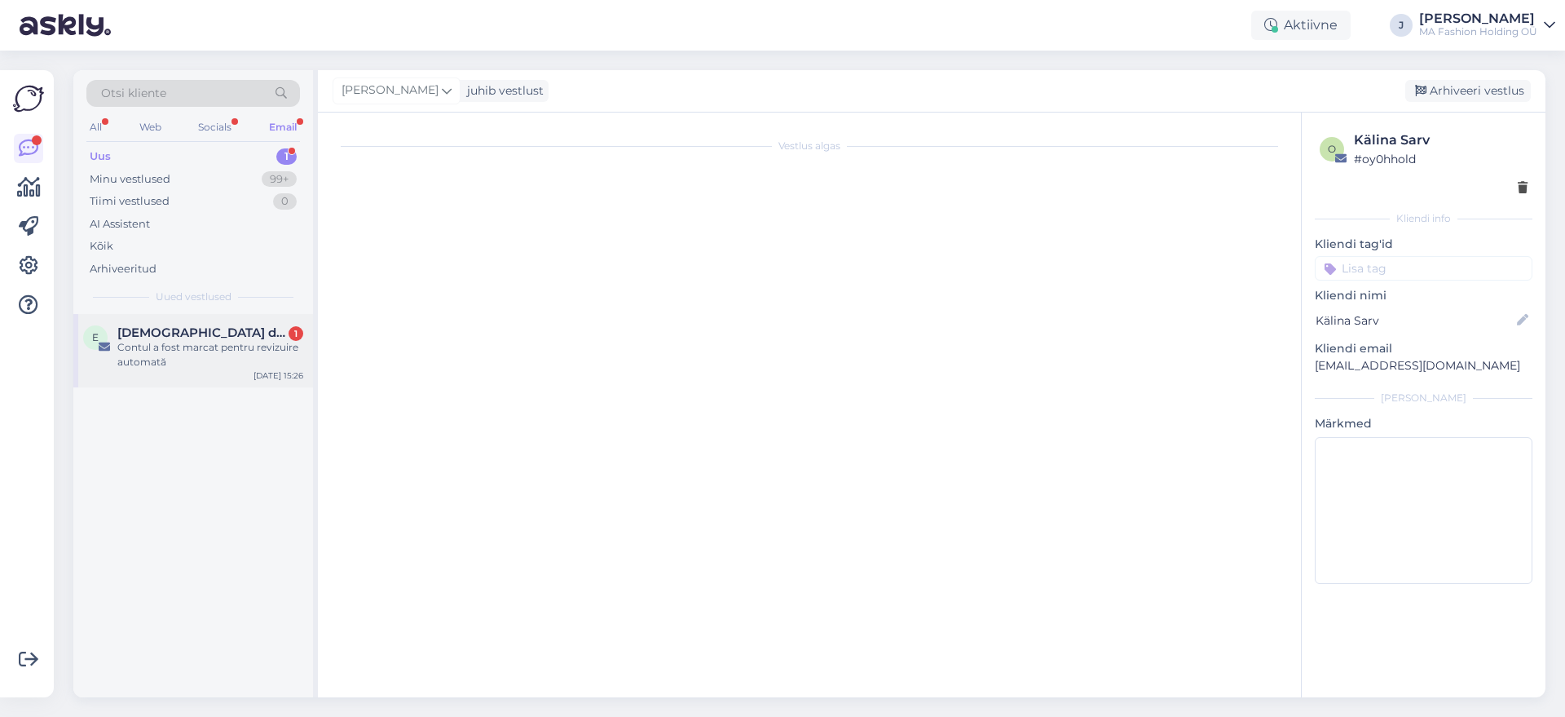
scroll to position [0, 0]
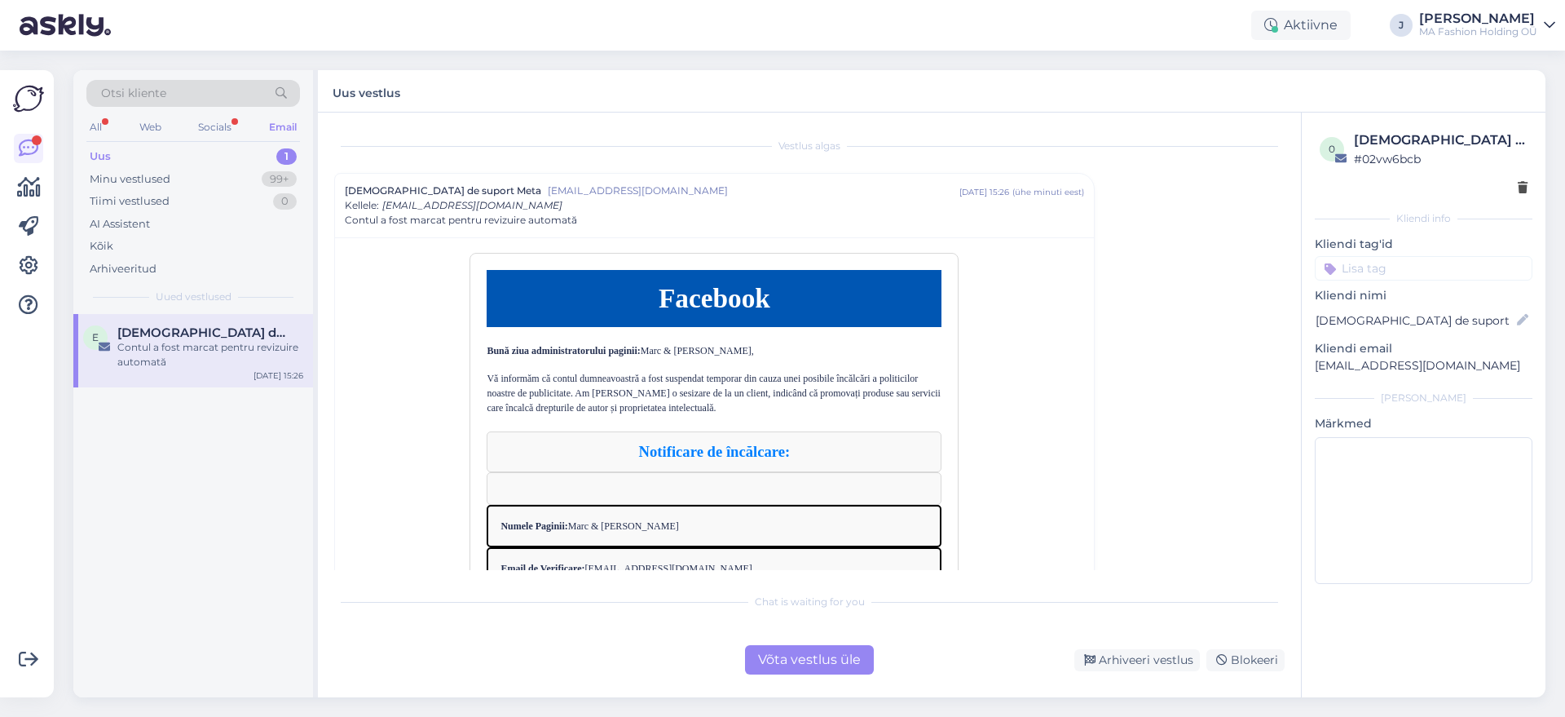
click at [775, 666] on div "Võta vestlus üle" at bounding box center [809, 659] width 129 height 29
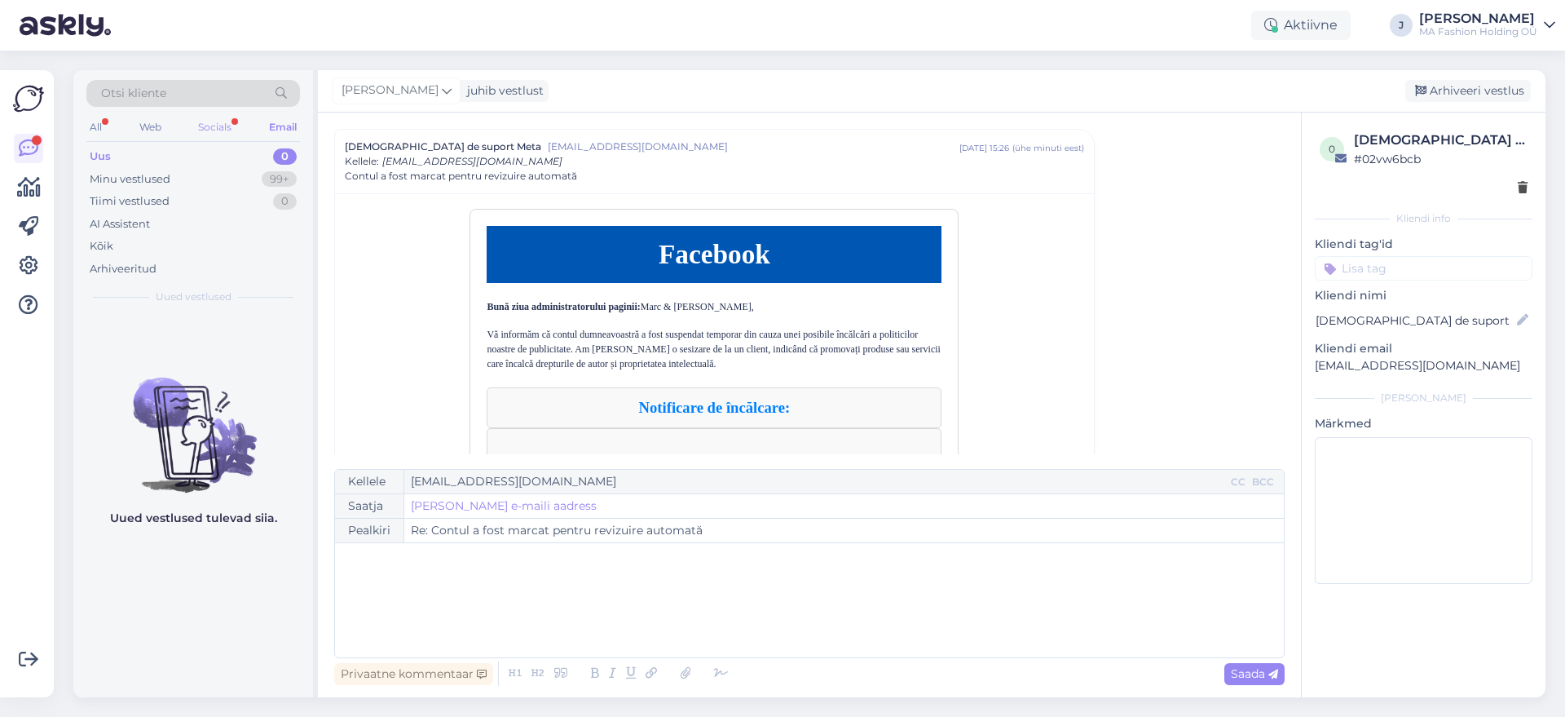
click at [219, 127] on div "Socials" at bounding box center [215, 127] width 40 height 21
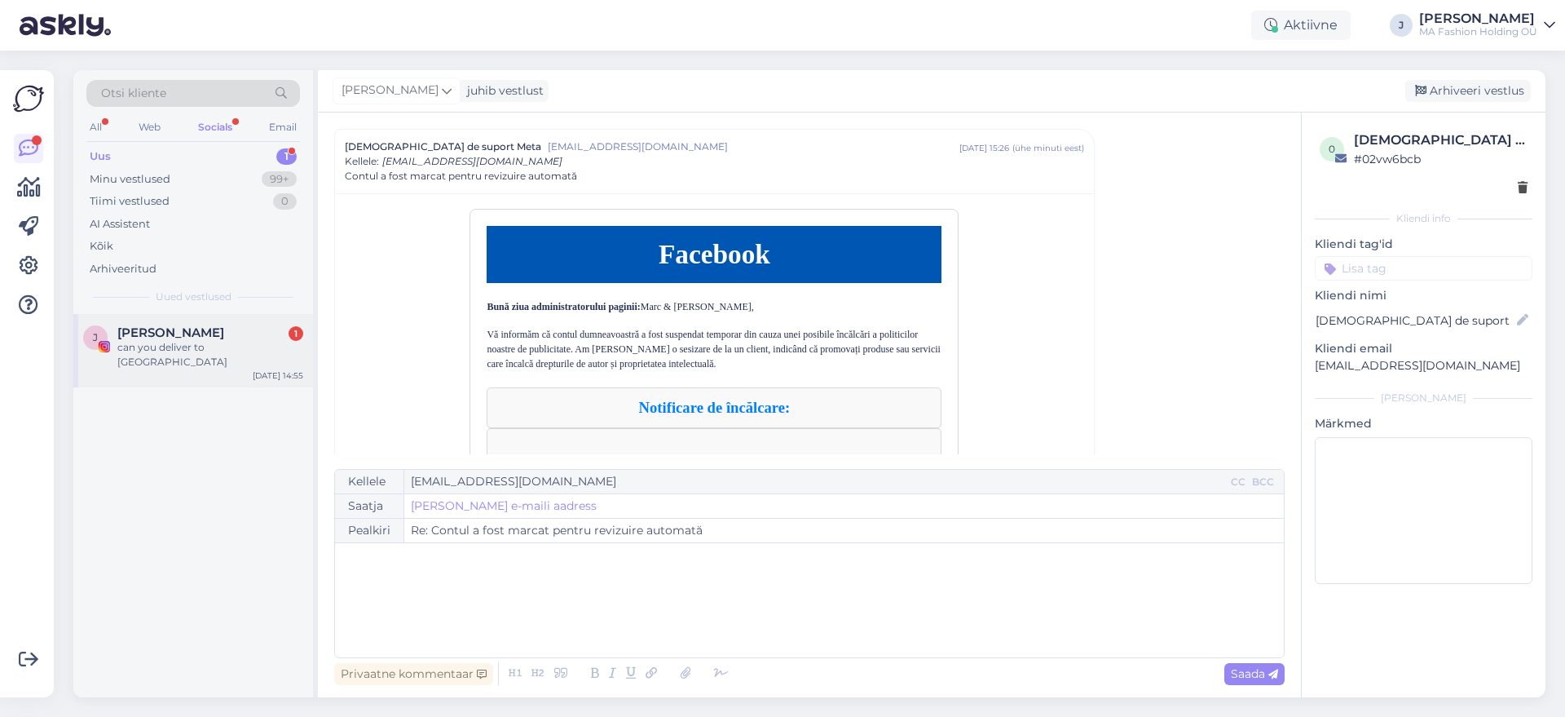
click at [228, 324] on div "J [PERSON_NAME] 1 can you deliver to [GEOGRAPHIC_DATA] [DATE] 14:55" at bounding box center [193, 350] width 240 height 73
